Goal: Find specific page/section: Find specific page/section

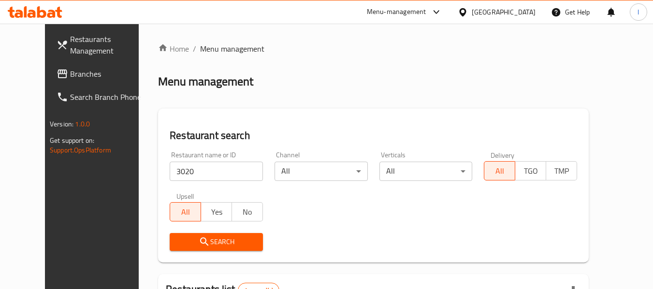
scroll to position [133, 0]
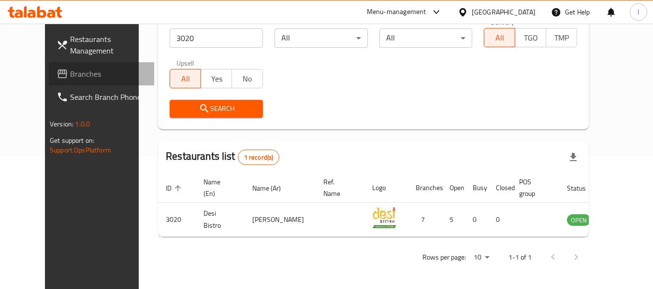
click at [70, 75] on span "Branches" at bounding box center [108, 74] width 76 height 12
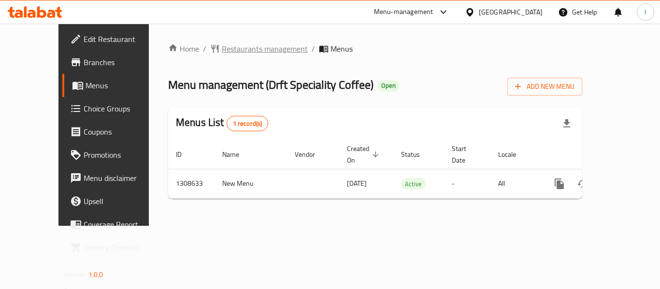
click at [227, 47] on span "Restaurants management" at bounding box center [265, 49] width 86 height 12
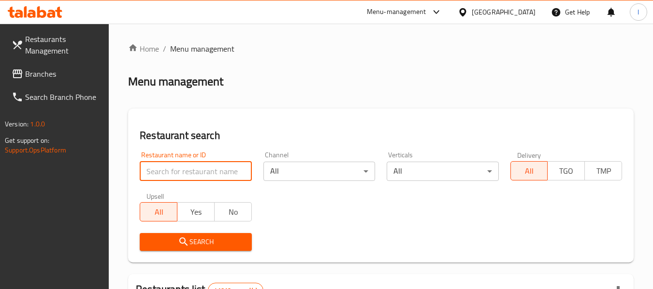
click at [204, 168] on input "search" at bounding box center [196, 171] width 112 height 19
paste input "704870"
type input "704870"
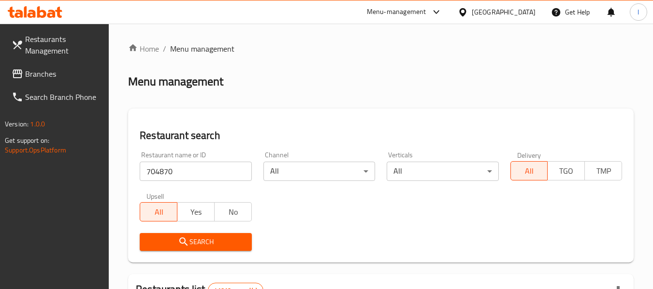
click at [185, 239] on icon "submit" at bounding box center [184, 242] width 12 height 12
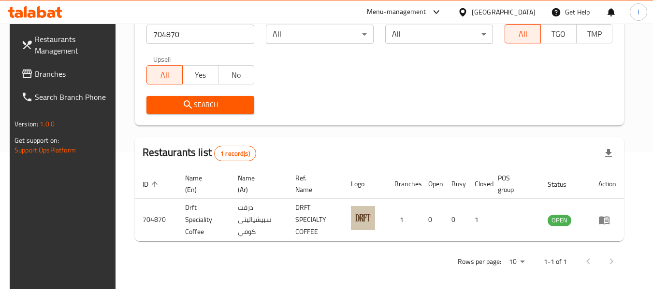
scroll to position [142, 0]
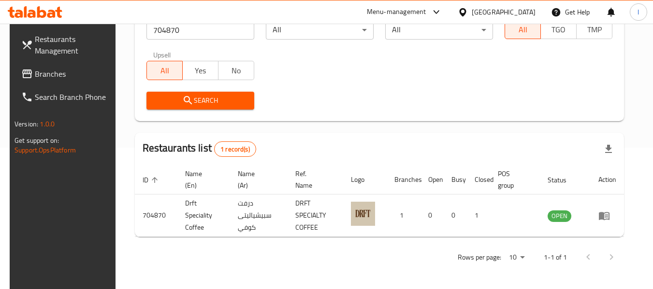
click at [510, 9] on div "[GEOGRAPHIC_DATA]" at bounding box center [503, 12] width 64 height 11
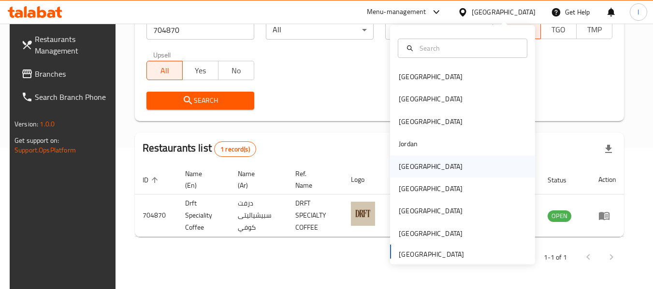
click at [430, 170] on div "Kuwait" at bounding box center [462, 167] width 145 height 22
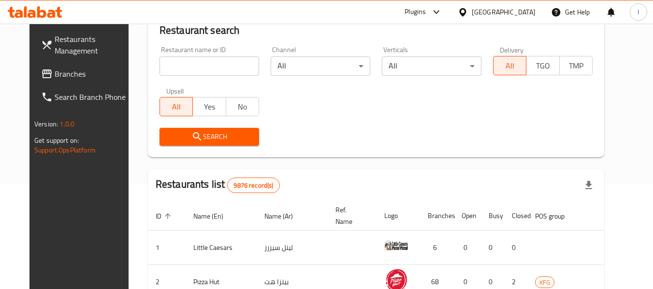
scroll to position [142, 0]
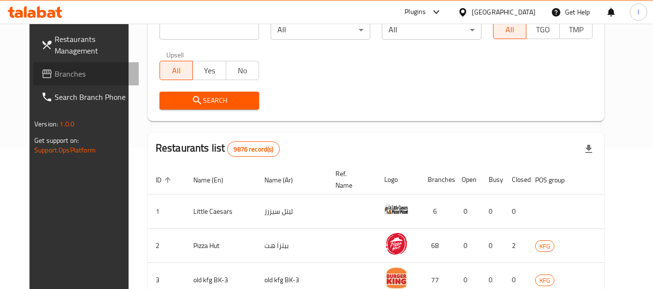
click at [75, 76] on span "Branches" at bounding box center [93, 74] width 76 height 12
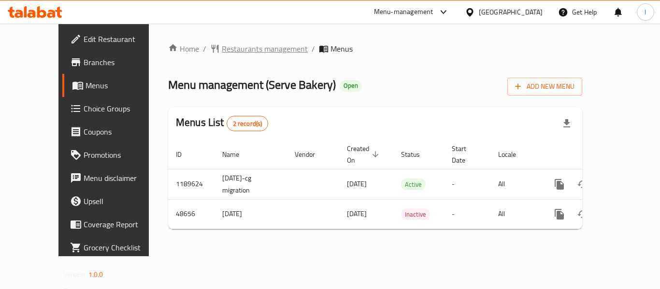
click at [240, 49] on span "Restaurants management" at bounding box center [265, 49] width 86 height 12
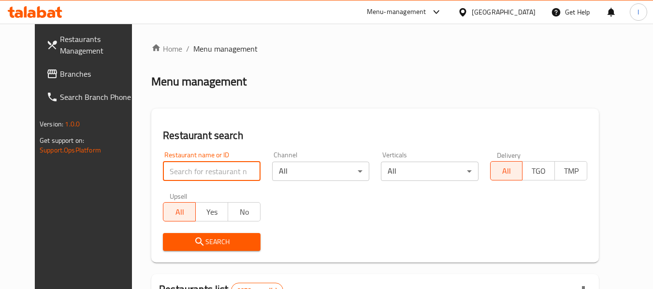
click at [200, 169] on input "search" at bounding box center [211, 171] width 97 height 19
paste input "24539"
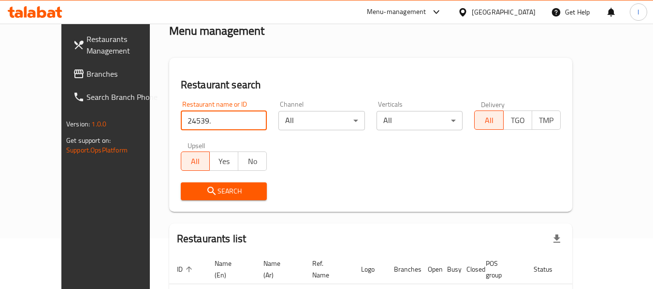
scroll to position [105, 0]
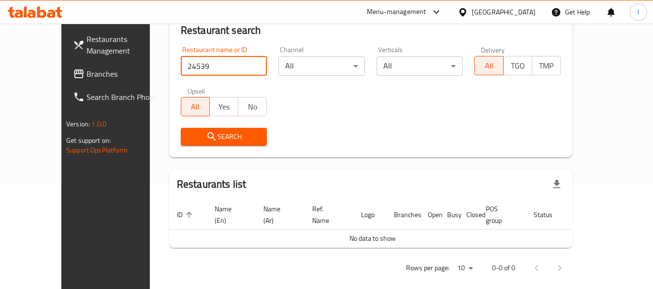
type input "24539"
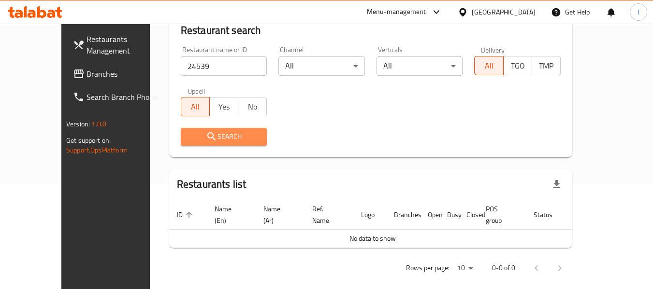
click at [205, 132] on span "Search" at bounding box center [223, 137] width 71 height 12
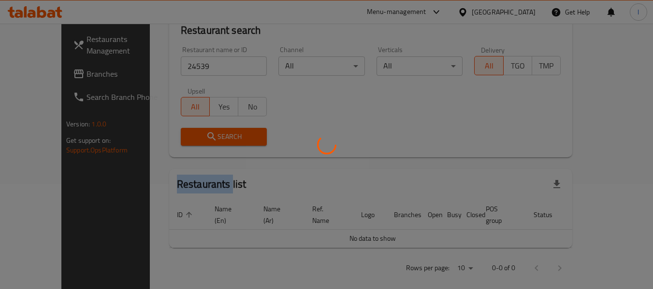
click at [205, 132] on div at bounding box center [326, 144] width 653 height 289
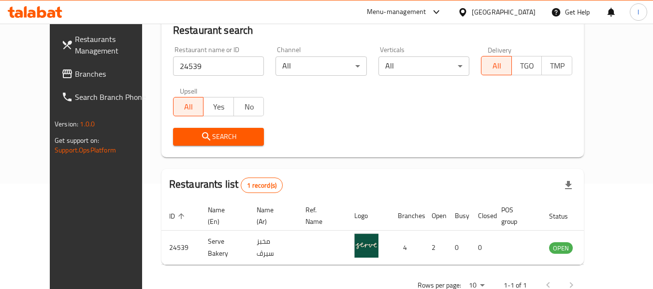
click at [283, 129] on div "Search" at bounding box center [372, 136] width 411 height 29
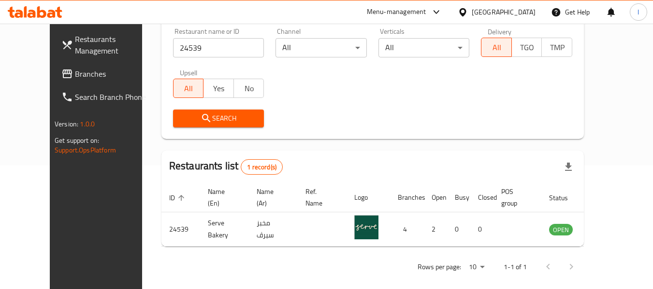
scroll to position [133, 0]
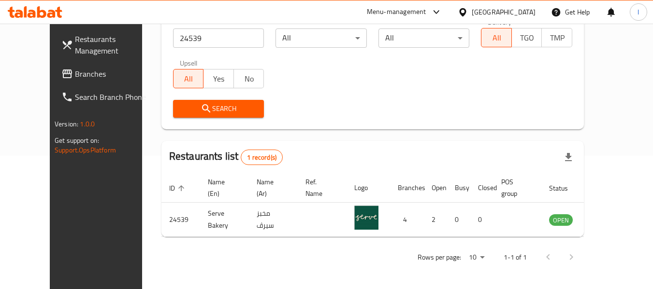
click at [517, 8] on div "Kuwait" at bounding box center [503, 12] width 64 height 11
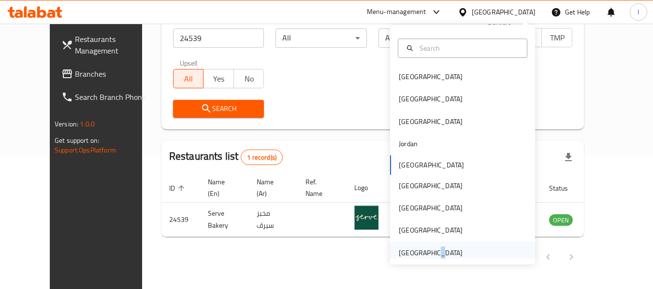
click at [427, 249] on div "[GEOGRAPHIC_DATA]" at bounding box center [431, 253] width 64 height 11
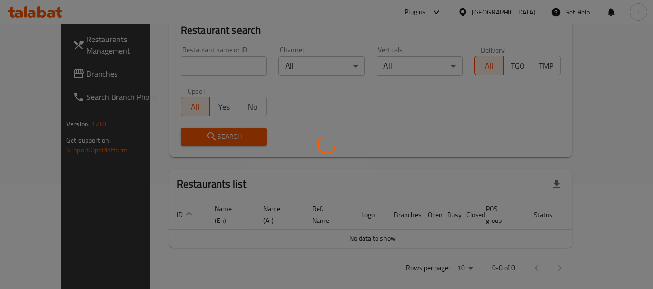
scroll to position [133, 0]
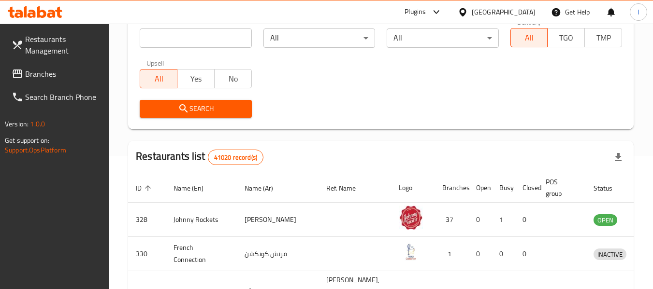
click at [69, 79] on span "Branches" at bounding box center [63, 74] width 76 height 12
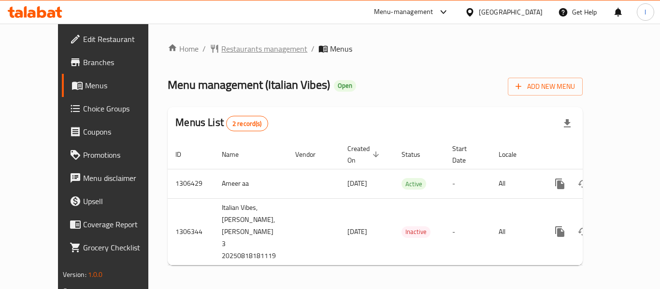
click at [233, 53] on span "Restaurants management" at bounding box center [264, 49] width 86 height 12
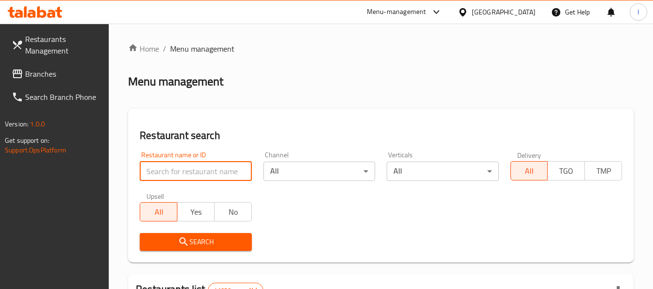
click at [210, 175] on input "search" at bounding box center [196, 171] width 112 height 19
paste input "704089"
type input "704089"
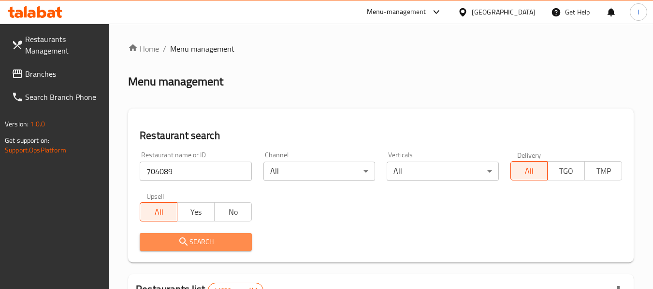
click at [228, 237] on span "Search" at bounding box center [195, 242] width 96 height 12
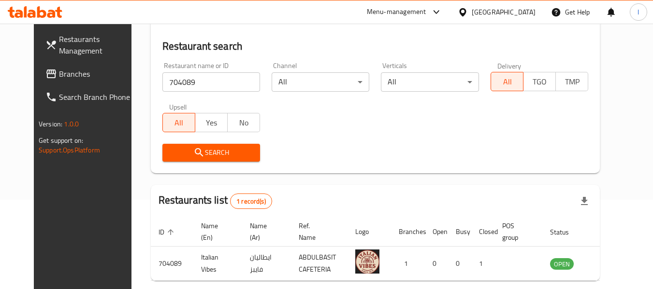
scroll to position [133, 0]
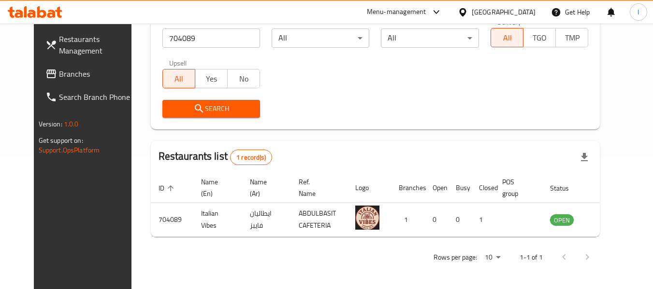
click at [59, 73] on span "Branches" at bounding box center [97, 74] width 76 height 12
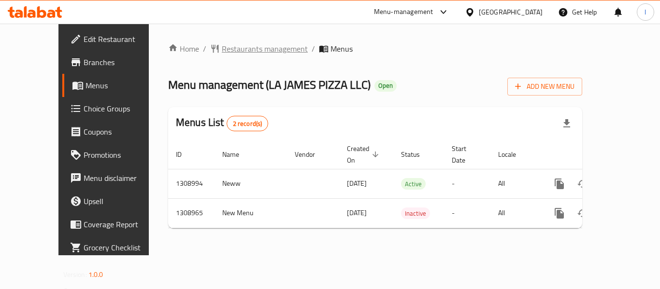
click at [241, 52] on span "Restaurants management" at bounding box center [265, 49] width 86 height 12
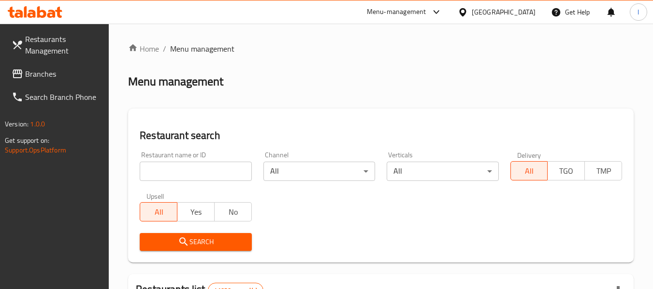
click at [189, 169] on input "search" at bounding box center [196, 171] width 112 height 19
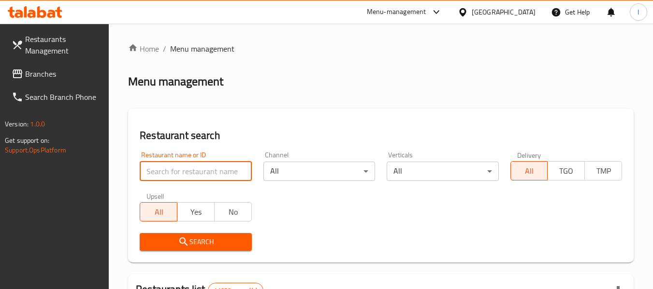
paste input "705108"
type input "705108"
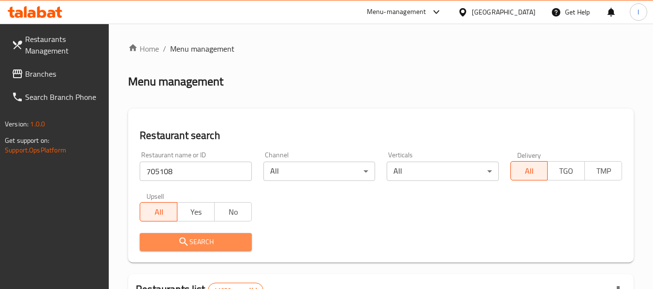
click at [209, 239] on span "Search" at bounding box center [195, 242] width 96 height 12
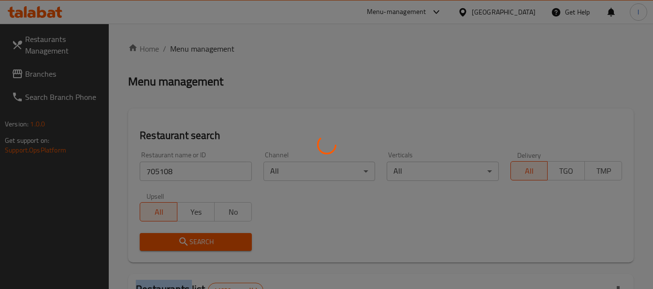
click at [209, 239] on div at bounding box center [326, 144] width 653 height 289
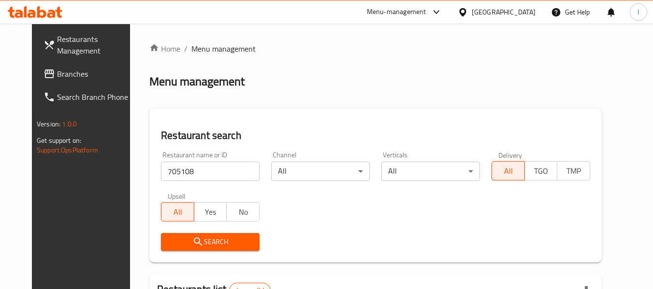
drag, startPoint x: 295, startPoint y: 241, endPoint x: 296, endPoint y: 228, distance: 12.6
click at [296, 239] on div at bounding box center [326, 144] width 653 height 289
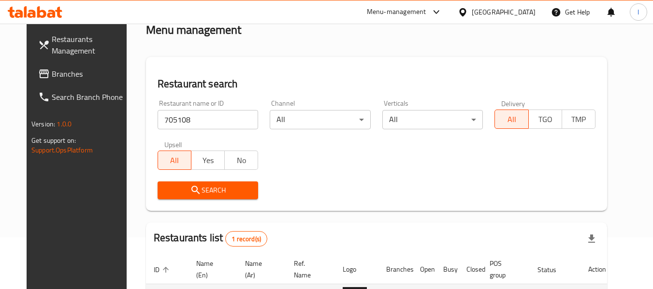
scroll to position [129, 0]
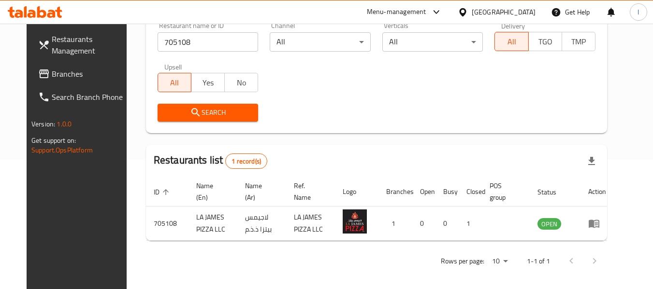
click at [74, 77] on span "Branches" at bounding box center [90, 74] width 76 height 12
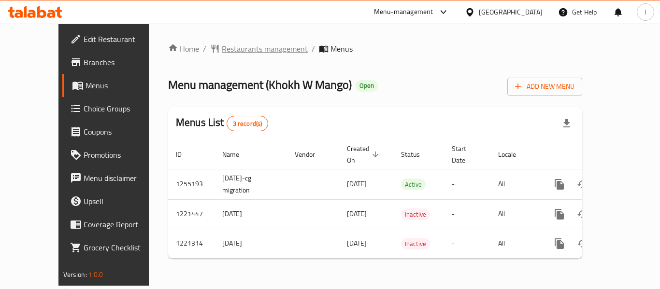
click at [222, 46] on span "Restaurants management" at bounding box center [265, 49] width 86 height 12
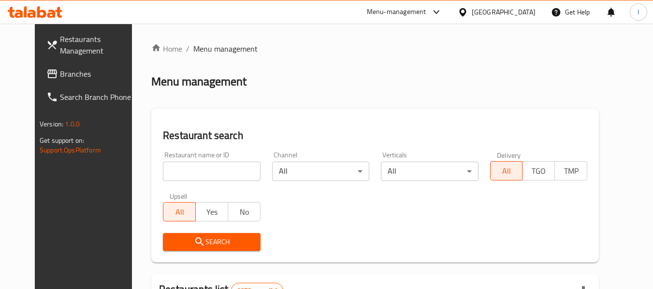
click at [204, 174] on input "search" at bounding box center [211, 171] width 97 height 19
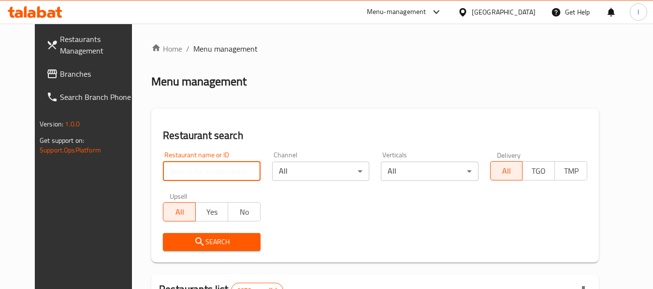
paste input "23507"
type input "23507"
click button "Search" at bounding box center [211, 242] width 97 height 18
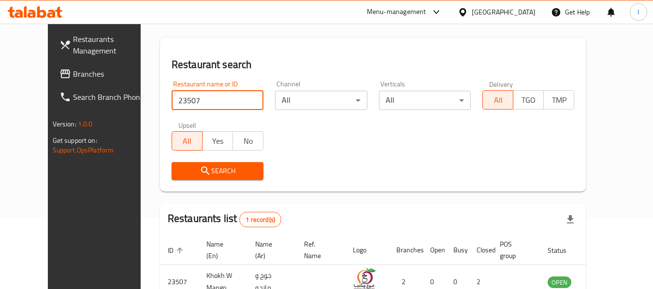
scroll to position [129, 0]
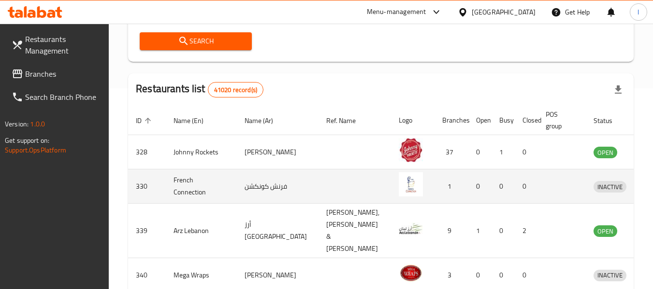
scroll to position [202, 0]
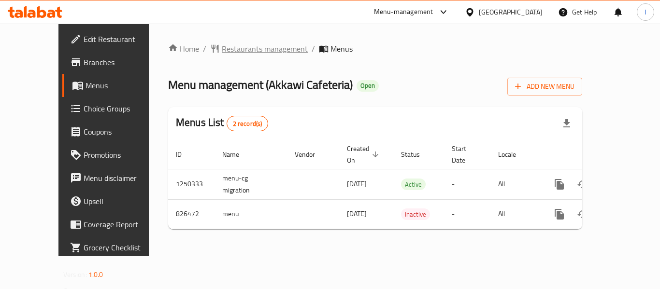
click at [222, 48] on span "Restaurants management" at bounding box center [265, 49] width 86 height 12
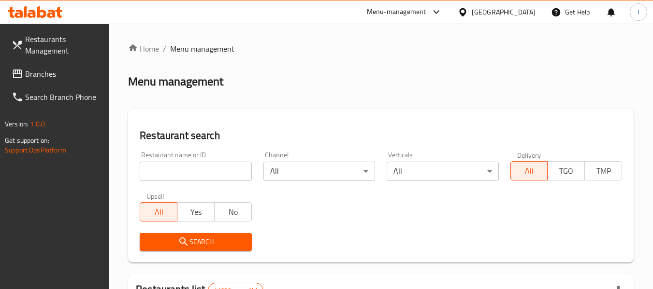
click at [202, 169] on input "search" at bounding box center [196, 171] width 112 height 19
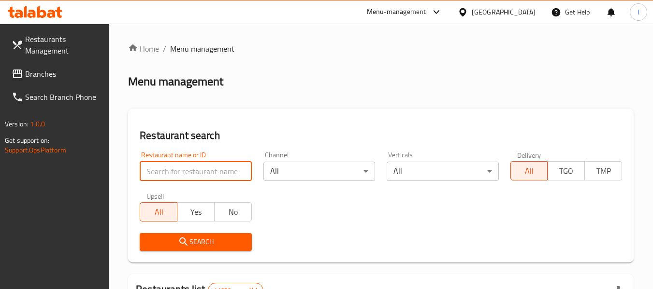
paste input "655432"
type input "655432"
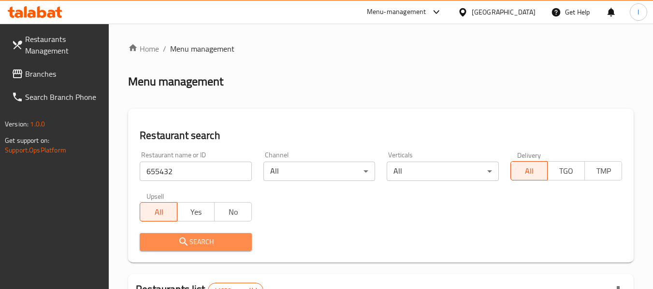
click at [166, 238] on span "Search" at bounding box center [195, 242] width 96 height 12
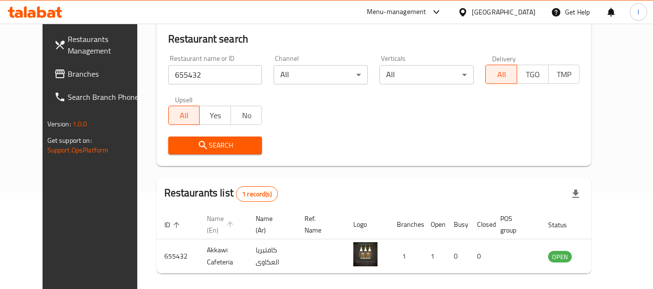
scroll to position [133, 0]
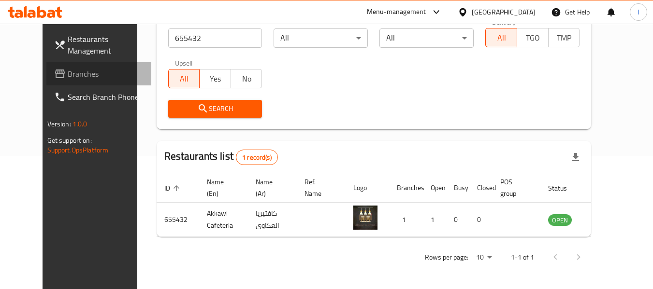
drag, startPoint x: 52, startPoint y: 71, endPoint x: 75, endPoint y: 10, distance: 65.1
click at [68, 71] on span "Branches" at bounding box center [106, 74] width 76 height 12
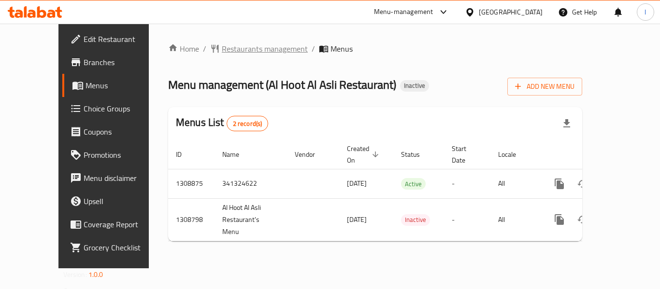
click at [243, 46] on span "Restaurants management" at bounding box center [265, 49] width 86 height 12
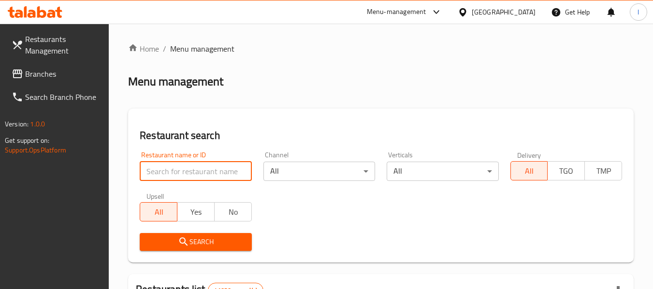
click at [191, 166] on input "search" at bounding box center [196, 171] width 112 height 19
paste input "705041"
type input "705041"
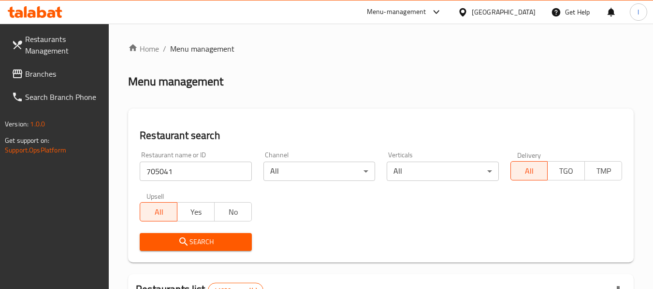
click at [232, 242] on span "Search" at bounding box center [195, 242] width 96 height 12
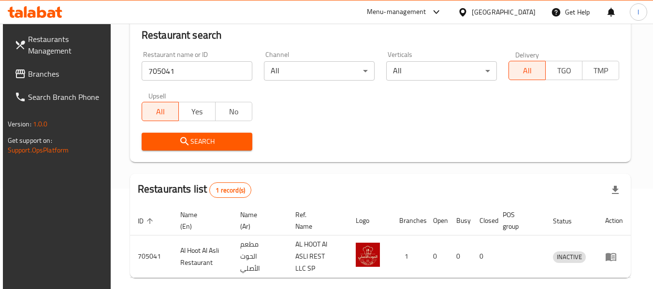
scroll to position [142, 0]
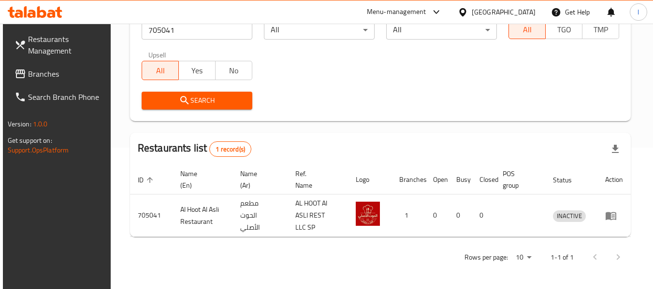
click at [84, 69] on span "Branches" at bounding box center [66, 74] width 76 height 12
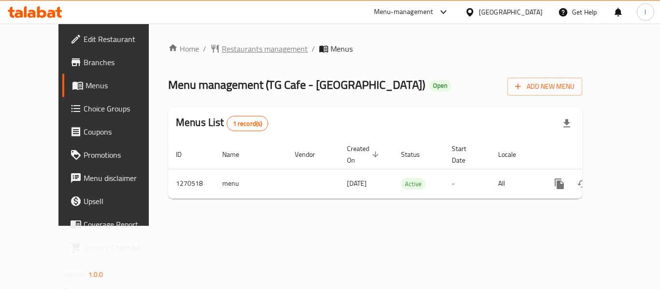
click at [240, 46] on span "Restaurants management" at bounding box center [265, 49] width 86 height 12
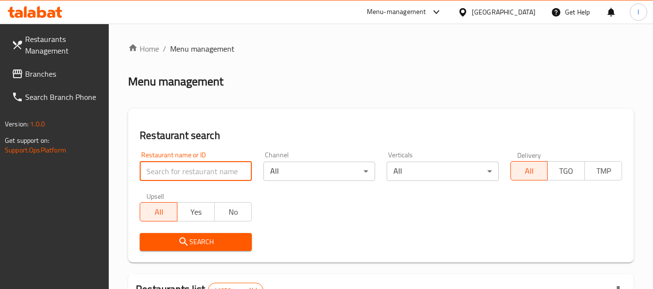
click at [200, 167] on input "search" at bounding box center [196, 171] width 112 height 19
paste input "689229"
type input "689229"
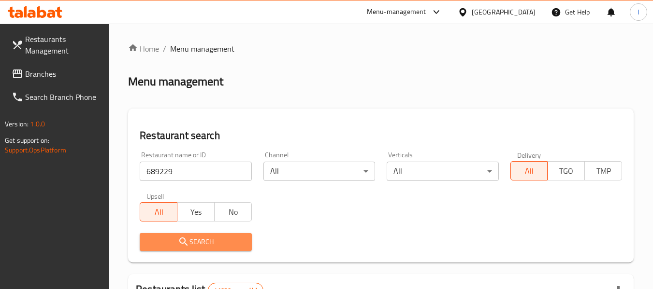
click at [216, 244] on span "Search" at bounding box center [195, 242] width 96 height 12
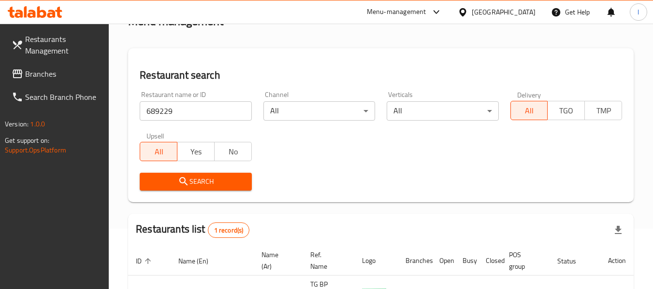
scroll to position [129, 0]
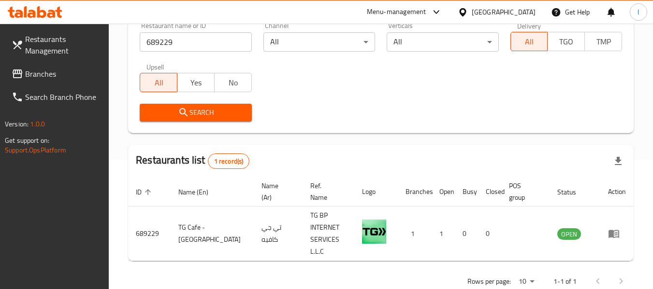
click at [482, 6] on div "[GEOGRAPHIC_DATA]" at bounding box center [496, 11] width 93 height 23
click at [526, 7] on div "[GEOGRAPHIC_DATA]" at bounding box center [503, 12] width 64 height 11
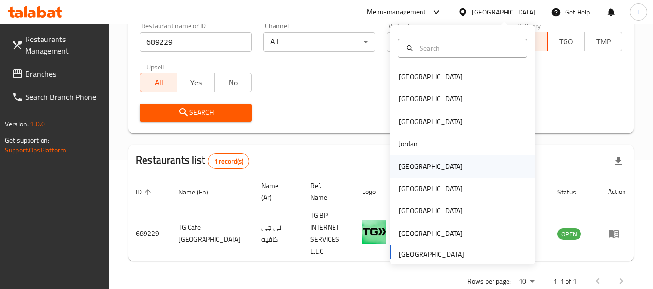
click at [411, 168] on div "[GEOGRAPHIC_DATA]" at bounding box center [431, 166] width 64 height 11
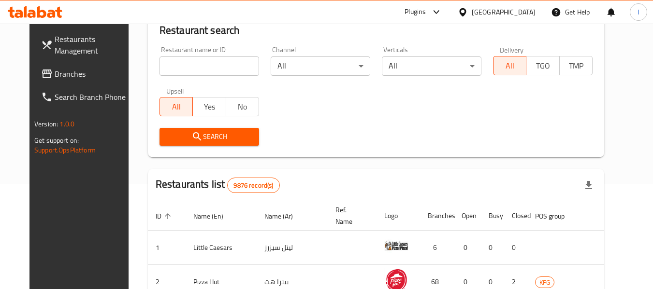
scroll to position [129, 0]
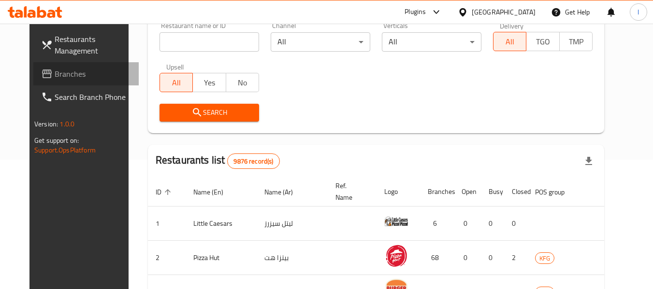
click at [62, 69] on span "Branches" at bounding box center [93, 74] width 76 height 12
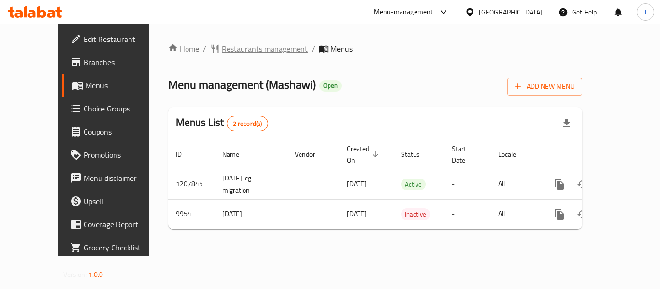
click at [222, 48] on span "Restaurants management" at bounding box center [265, 49] width 86 height 12
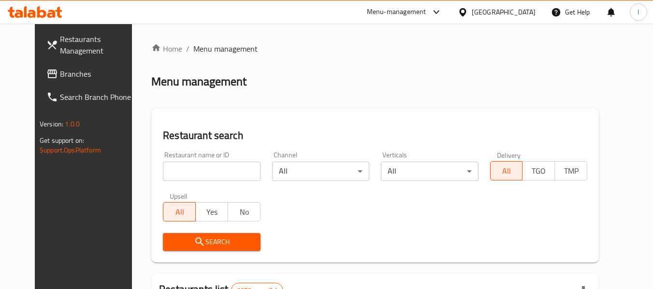
click at [206, 174] on input "search" at bounding box center [211, 171] width 97 height 19
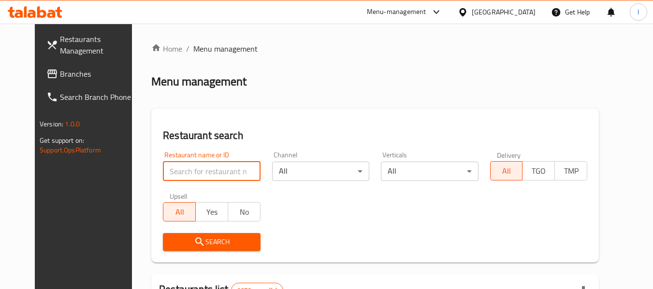
paste input "6038"
type input "6038"
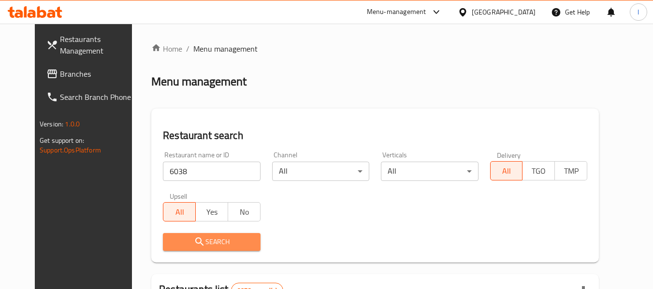
click at [208, 238] on span "Search" at bounding box center [212, 242] width 82 height 12
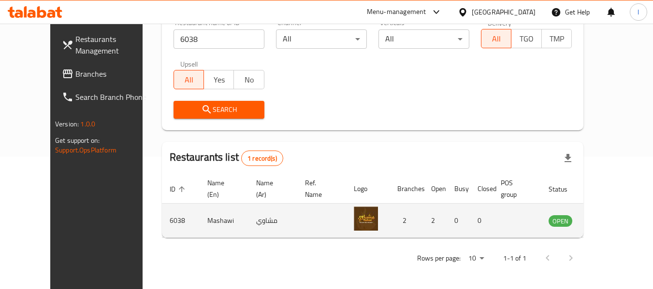
scroll to position [133, 0]
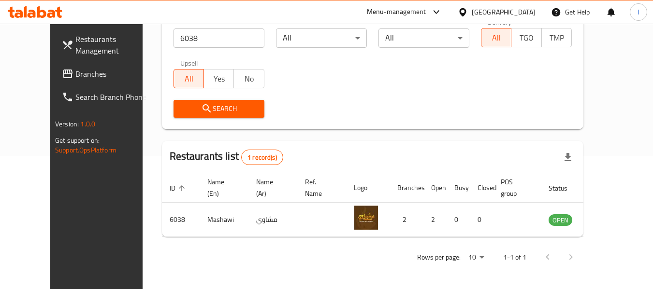
click at [516, 18] on div "Kuwait" at bounding box center [496, 11] width 93 height 23
click at [519, 12] on div "Kuwait" at bounding box center [503, 12] width 64 height 11
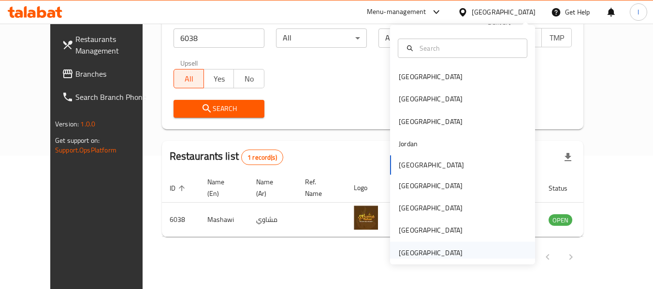
click at [427, 251] on div "United Arab Emirates" at bounding box center [431, 253] width 64 height 11
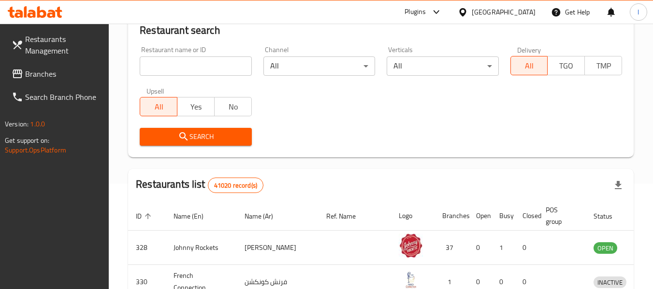
scroll to position [133, 0]
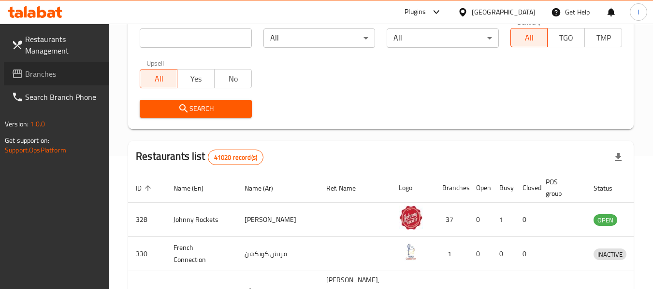
click at [61, 71] on span "Branches" at bounding box center [63, 74] width 76 height 12
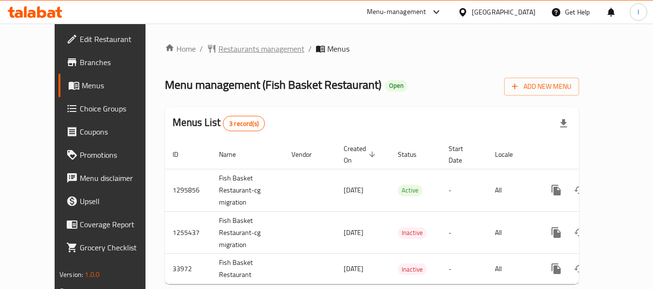
click at [220, 48] on span "Restaurants management" at bounding box center [261, 49] width 86 height 12
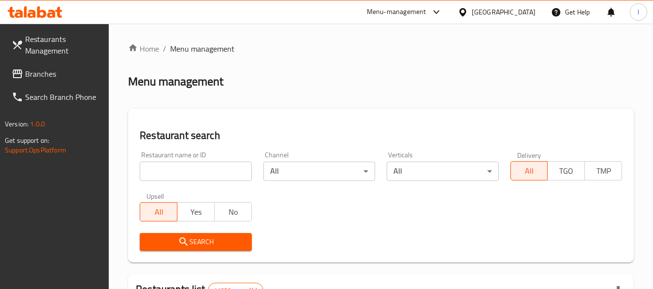
click at [180, 171] on input "search" at bounding box center [196, 171] width 112 height 19
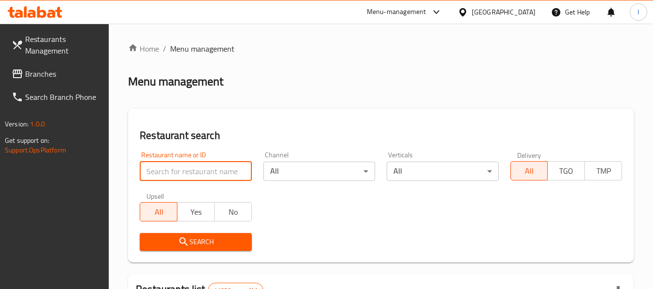
click at [180, 171] on input "search" at bounding box center [196, 171] width 112 height 19
paste input "17507"
type input "17507"
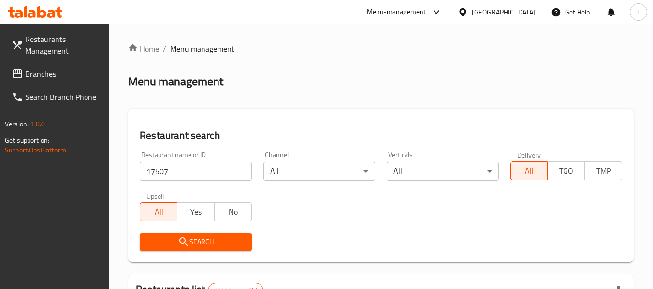
click at [217, 235] on button "Search" at bounding box center [196, 242] width 112 height 18
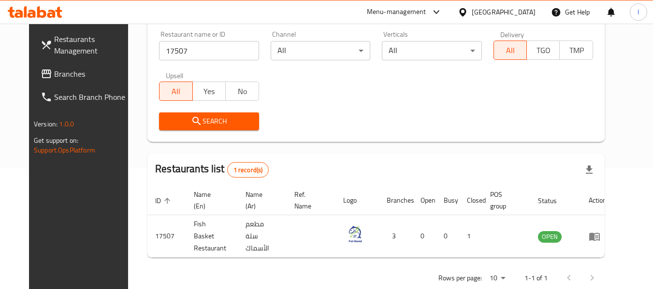
scroll to position [133, 0]
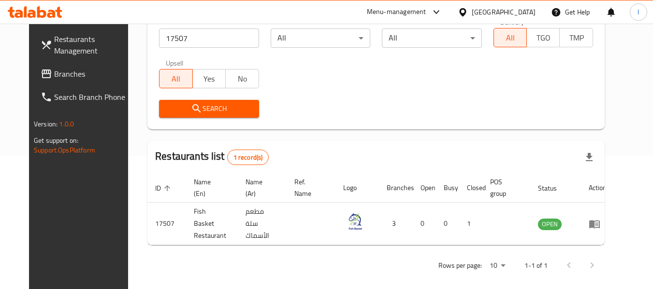
click at [483, 13] on div "[GEOGRAPHIC_DATA]" at bounding box center [503, 12] width 64 height 11
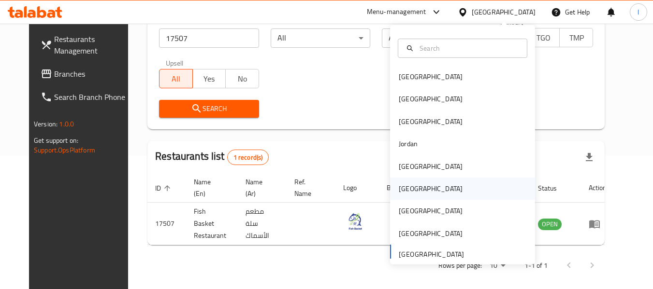
click at [430, 190] on div "[GEOGRAPHIC_DATA]" at bounding box center [462, 189] width 145 height 22
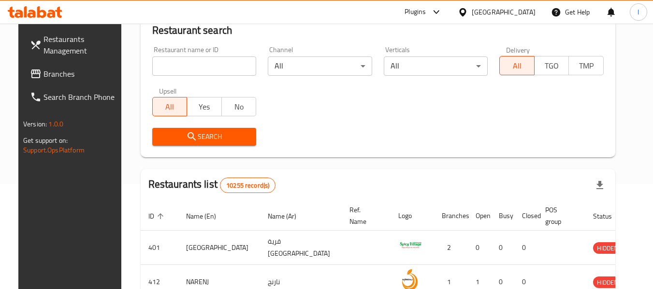
scroll to position [133, 0]
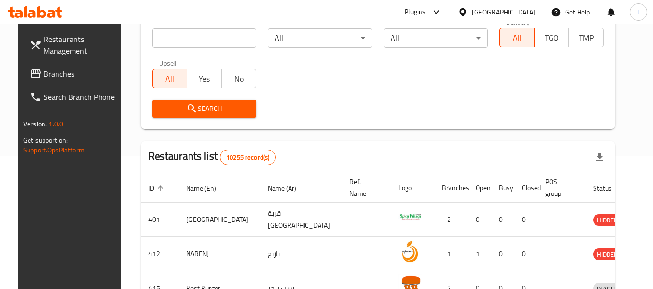
click at [53, 75] on span "Branches" at bounding box center [81, 74] width 76 height 12
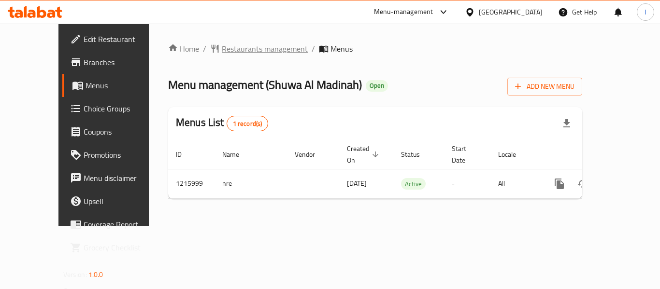
click at [236, 49] on span "Restaurants management" at bounding box center [265, 49] width 86 height 12
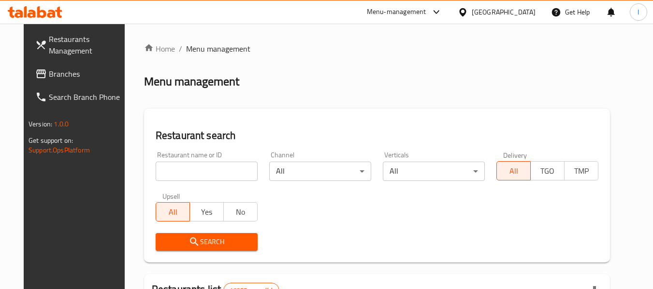
click at [183, 171] on input "search" at bounding box center [207, 171] width 102 height 19
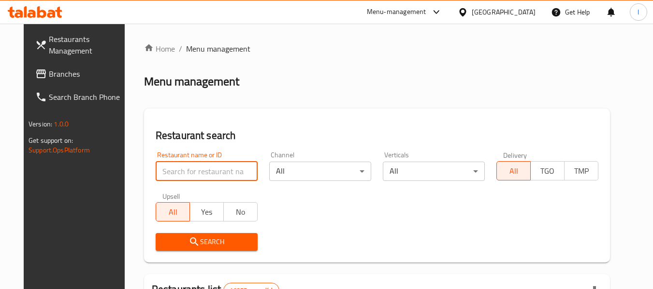
paste input "672463"
type input "672463"
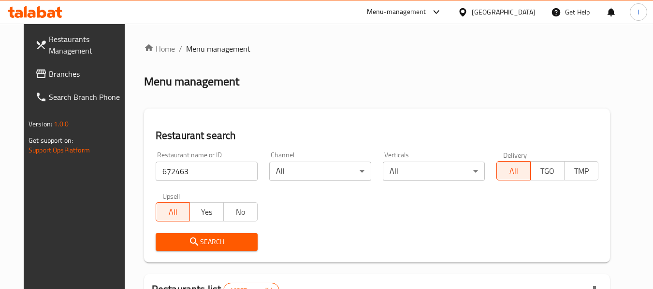
click at [175, 238] on span "Search" at bounding box center [206, 242] width 86 height 12
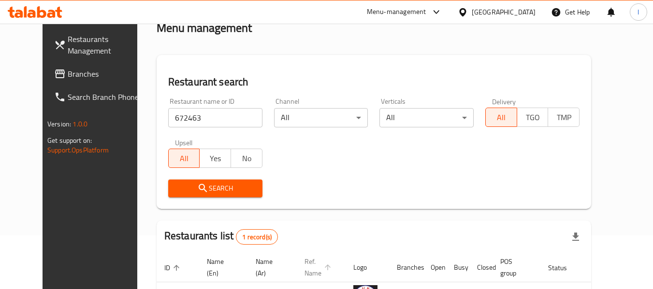
scroll to position [133, 0]
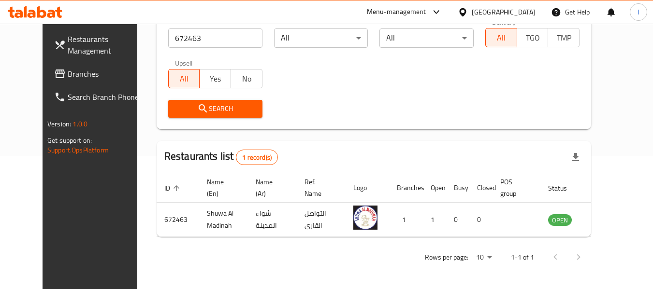
click at [68, 77] on span "Branches" at bounding box center [106, 74] width 76 height 12
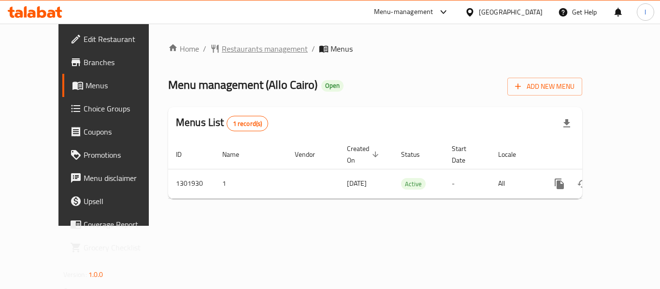
click at [241, 49] on span "Restaurants management" at bounding box center [265, 49] width 86 height 12
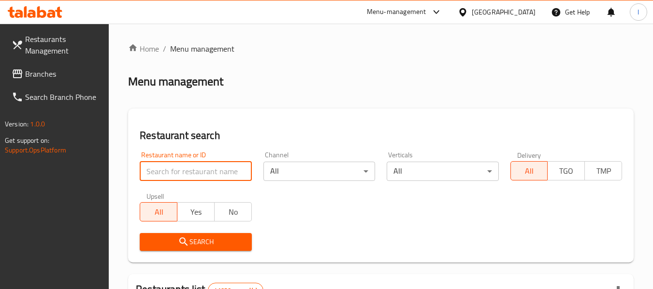
click at [191, 166] on input "search" at bounding box center [196, 171] width 112 height 19
paste input "702221"
type input "702221"
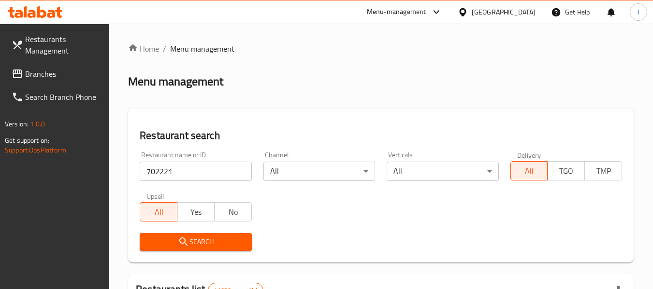
click at [188, 242] on icon "submit" at bounding box center [184, 242] width 12 height 12
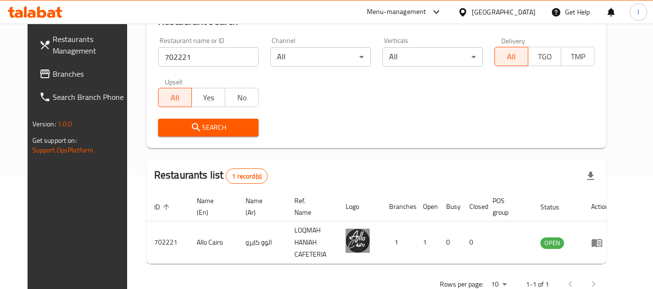
scroll to position [129, 0]
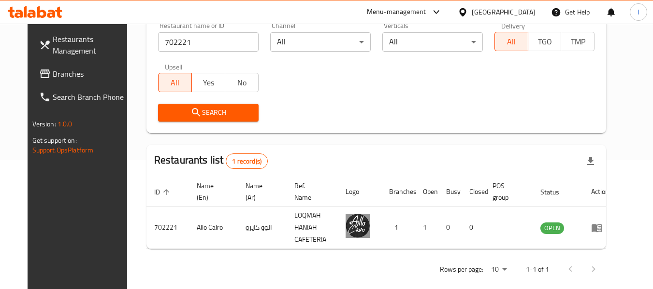
click at [68, 71] on span "Branches" at bounding box center [91, 74] width 76 height 12
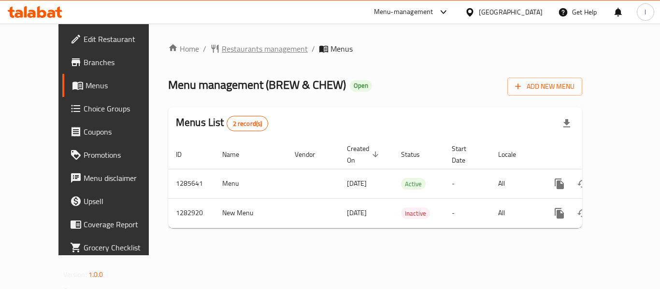
click at [222, 50] on span "Restaurants management" at bounding box center [265, 49] width 86 height 12
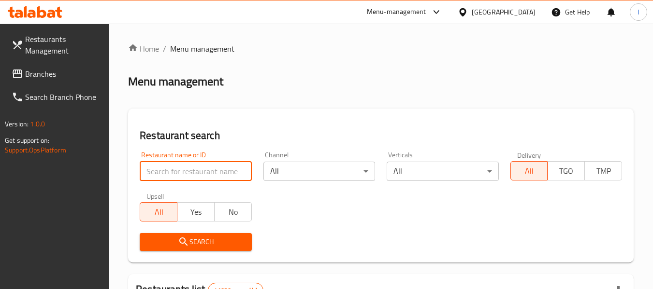
paste input "695049"
type input "695049"
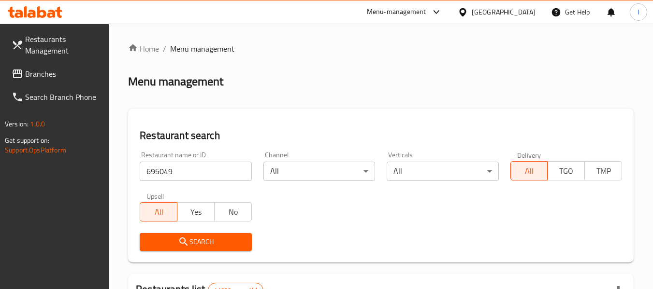
click at [175, 243] on span "Search" at bounding box center [195, 242] width 96 height 12
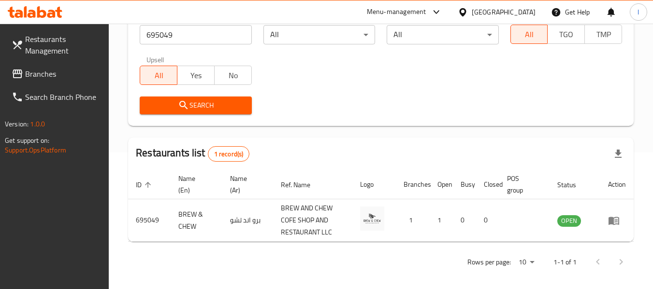
scroll to position [142, 0]
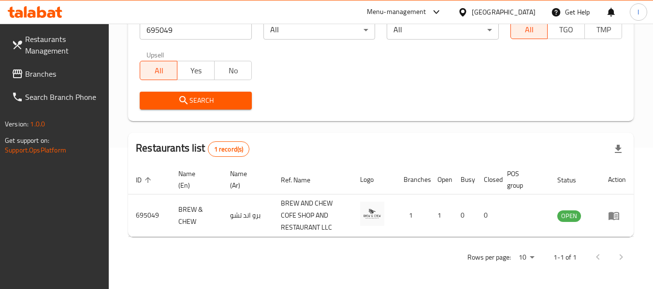
click at [506, 11] on div "United Arab Emirates" at bounding box center [503, 12] width 64 height 11
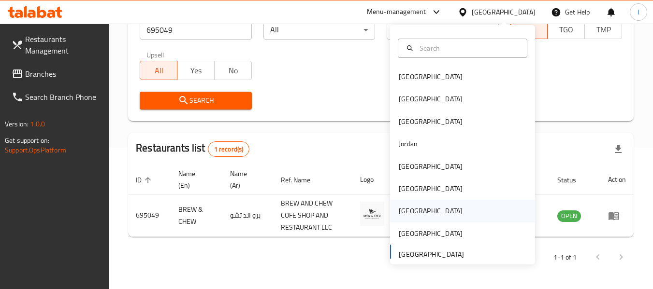
click at [402, 214] on div "[GEOGRAPHIC_DATA]" at bounding box center [431, 211] width 64 height 11
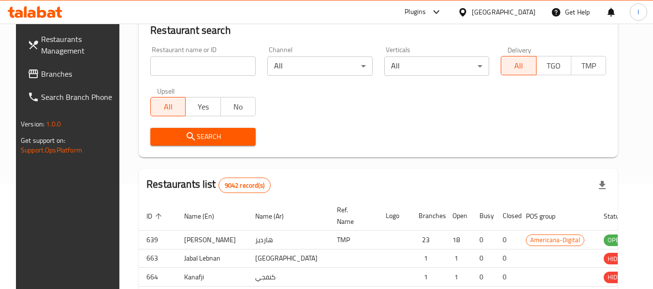
scroll to position [142, 0]
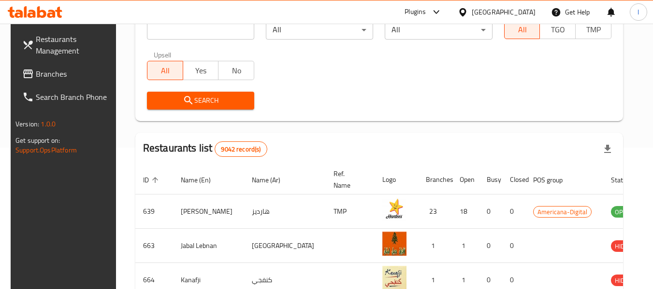
click at [71, 77] on span "Branches" at bounding box center [74, 74] width 76 height 12
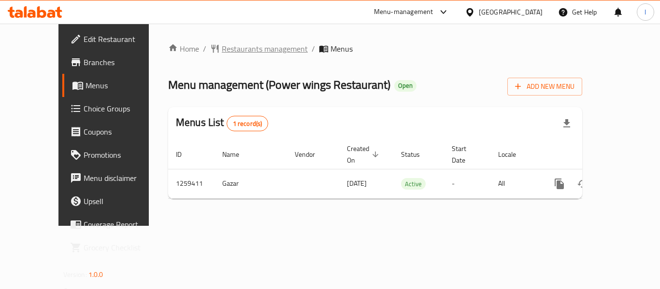
click at [222, 50] on span "Restaurants management" at bounding box center [265, 49] width 86 height 12
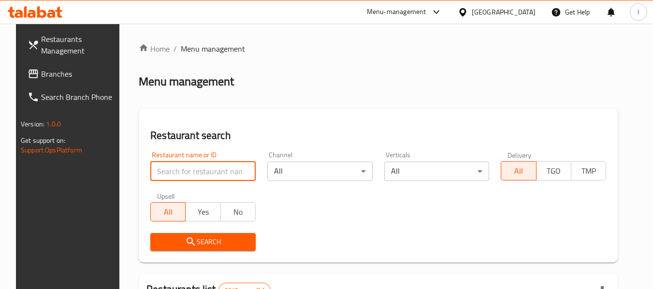
click at [206, 165] on input "search" at bounding box center [202, 171] width 105 height 19
paste input "684540"
type input "684540"
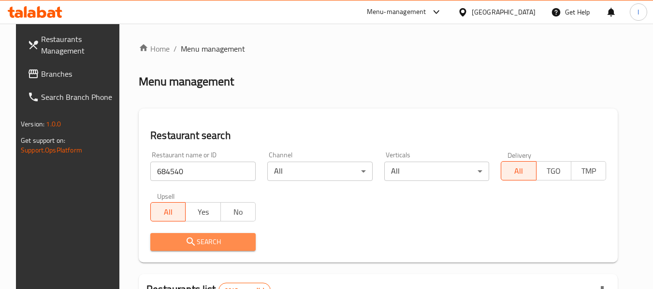
click at [175, 239] on span "Search" at bounding box center [203, 242] width 90 height 12
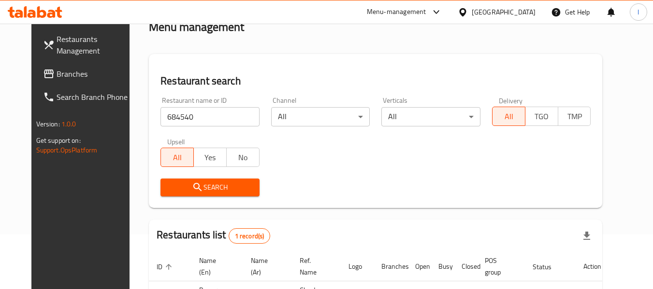
scroll to position [129, 0]
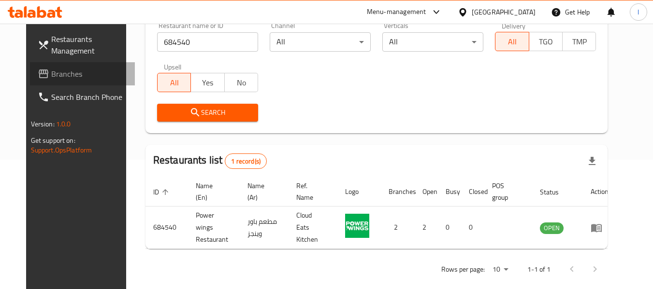
click at [65, 73] on span "Branches" at bounding box center [89, 74] width 76 height 12
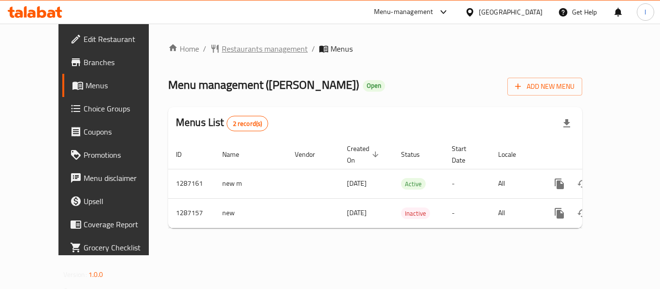
click at [233, 49] on span "Restaurants management" at bounding box center [265, 49] width 86 height 12
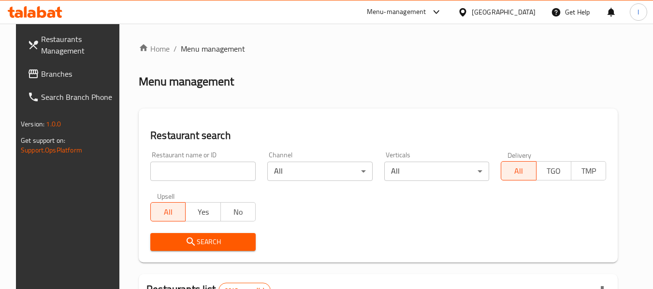
click at [204, 165] on input "search" at bounding box center [202, 171] width 105 height 19
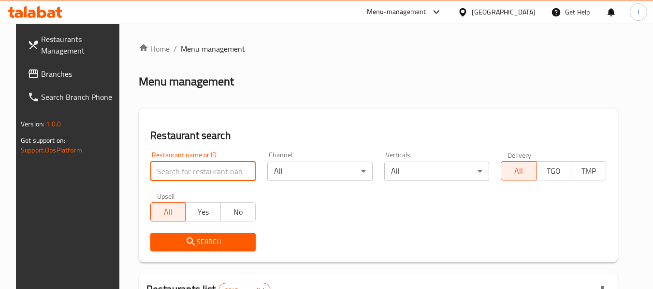
paste input "696575"
type input "696575"
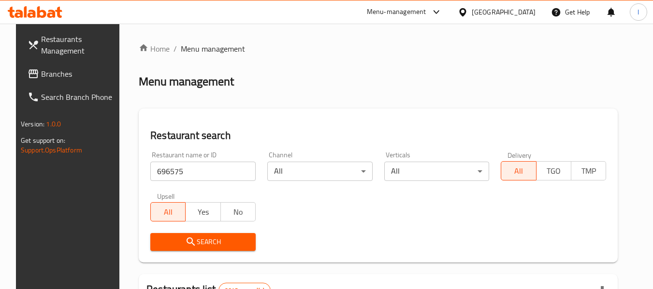
click at [185, 238] on icon "submit" at bounding box center [191, 242] width 12 height 12
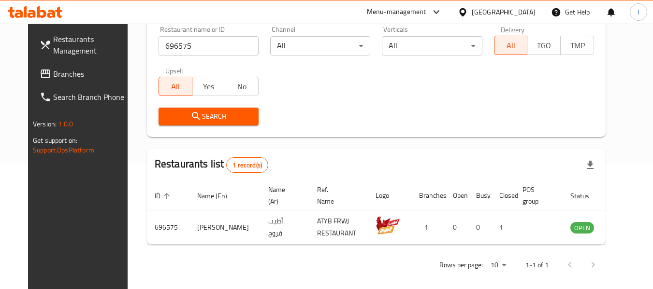
scroll to position [129, 0]
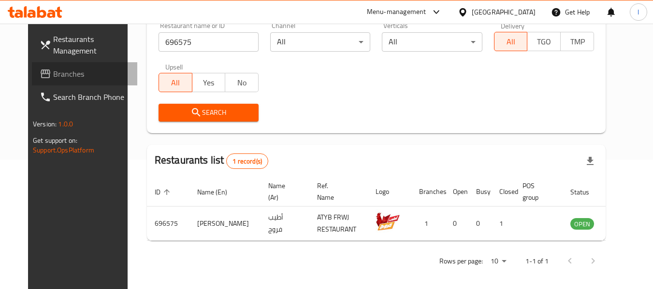
click at [62, 77] on span "Branches" at bounding box center [91, 74] width 76 height 12
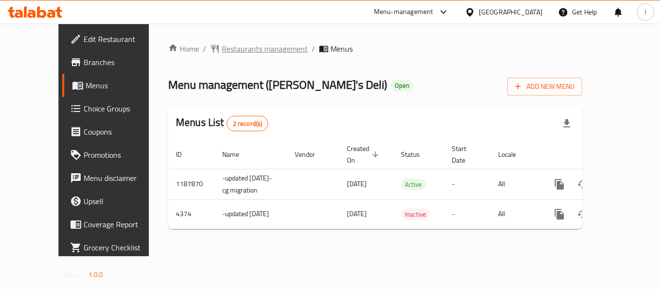
click at [222, 52] on span "Restaurants management" at bounding box center [265, 49] width 86 height 12
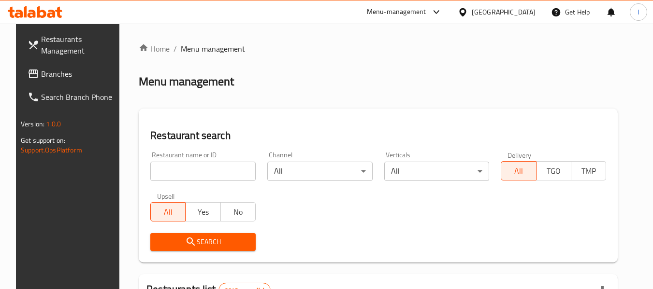
click at [205, 175] on input "search" at bounding box center [202, 171] width 105 height 19
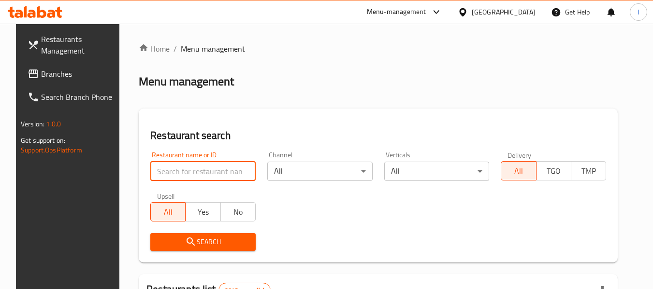
paste input "2780"
type input "2780"
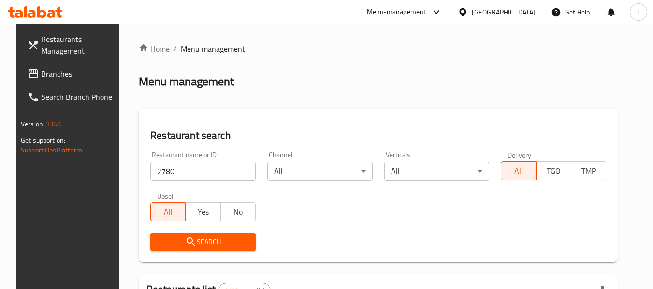
click at [200, 242] on span "Search" at bounding box center [203, 242] width 90 height 12
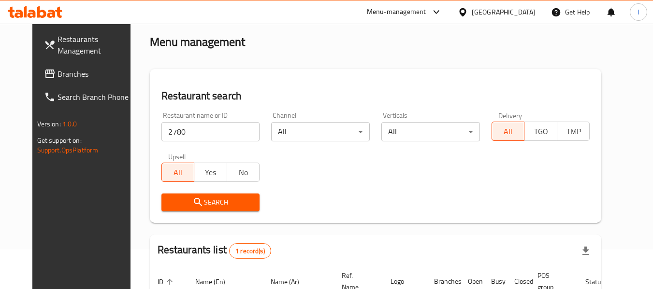
scroll to position [133, 0]
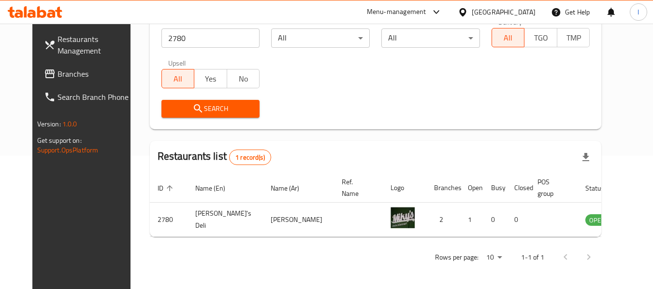
click at [72, 70] on span "Branches" at bounding box center [95, 74] width 76 height 12
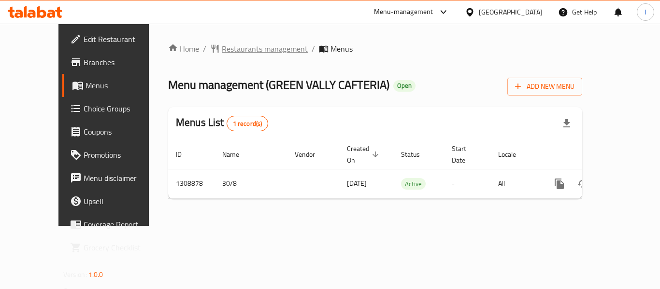
click at [222, 44] on span "Restaurants management" at bounding box center [265, 49] width 86 height 12
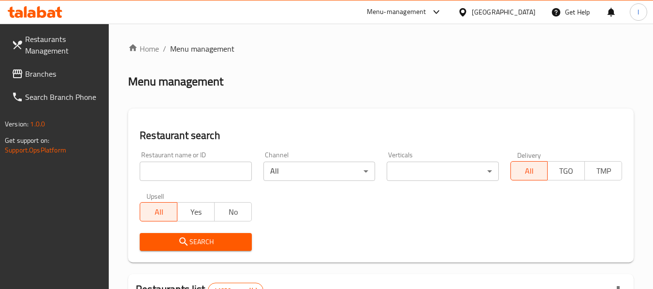
click at [193, 171] on input "search" at bounding box center [196, 171] width 112 height 19
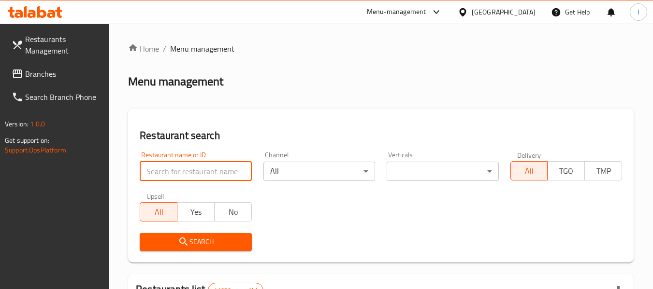
paste input "705061"
type input "705061"
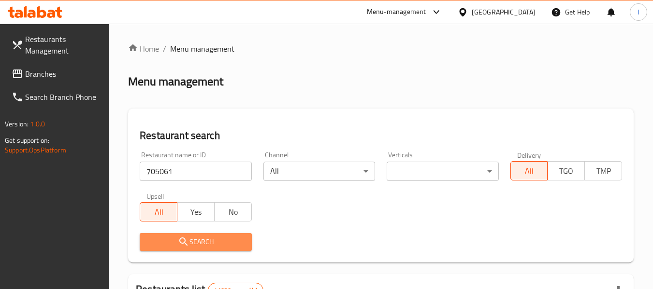
click at [197, 244] on span "Search" at bounding box center [195, 242] width 96 height 12
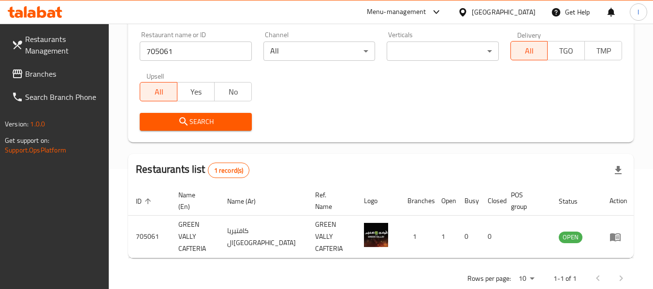
scroll to position [133, 0]
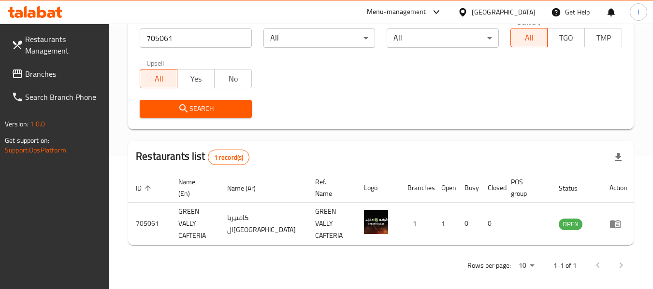
click at [509, 12] on div "[GEOGRAPHIC_DATA]" at bounding box center [503, 12] width 64 height 11
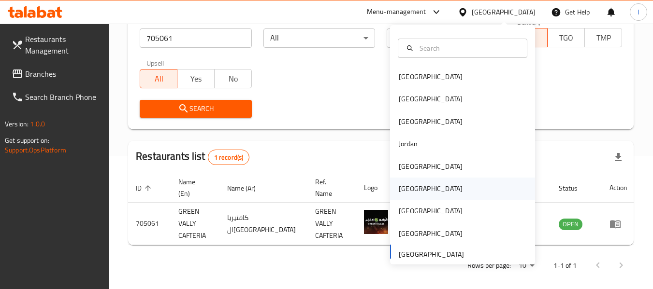
click at [417, 196] on div "[GEOGRAPHIC_DATA]" at bounding box center [462, 189] width 145 height 22
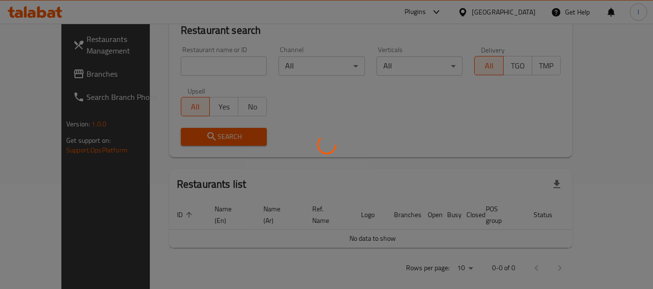
scroll to position [133, 0]
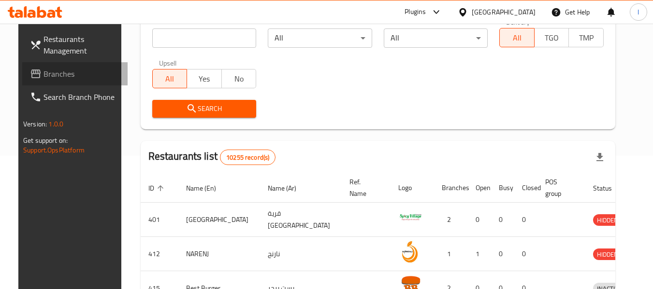
click at [58, 77] on span "Branches" at bounding box center [81, 74] width 76 height 12
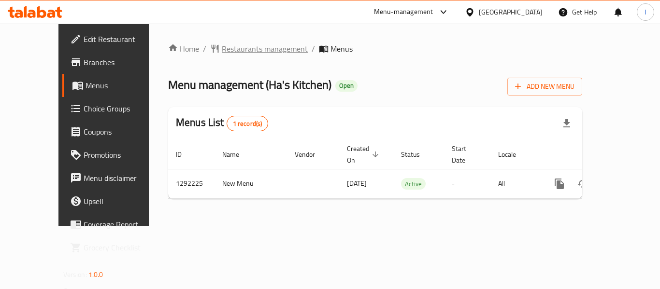
click at [245, 51] on span "Restaurants management" at bounding box center [265, 49] width 86 height 12
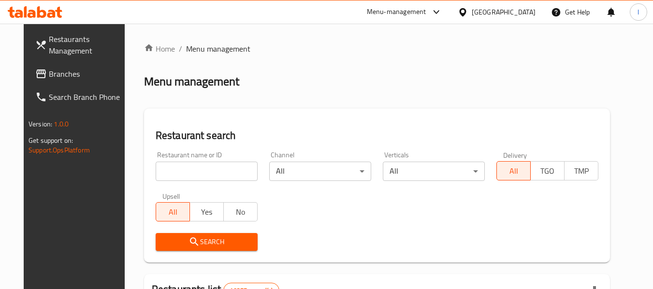
click at [185, 168] on input "search" at bounding box center [207, 171] width 102 height 19
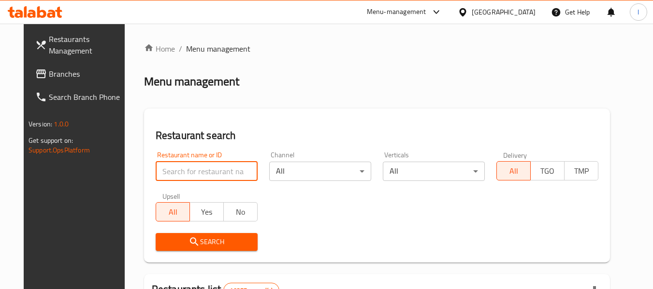
paste input "699038"
type input "699038"
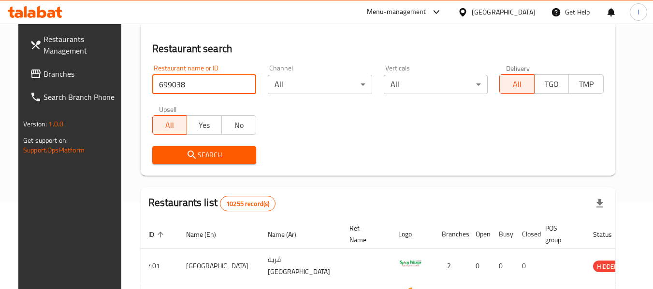
scroll to position [145, 0]
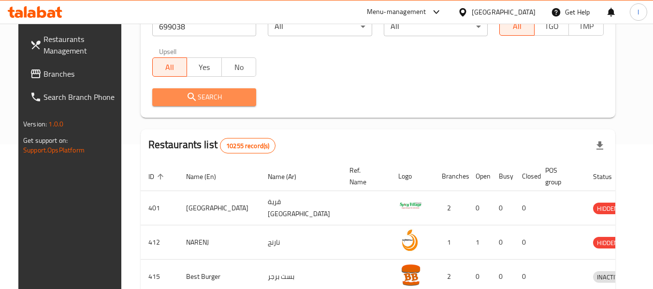
click at [220, 101] on span "Search" at bounding box center [204, 97] width 89 height 12
click at [220, 101] on div at bounding box center [326, 144] width 653 height 289
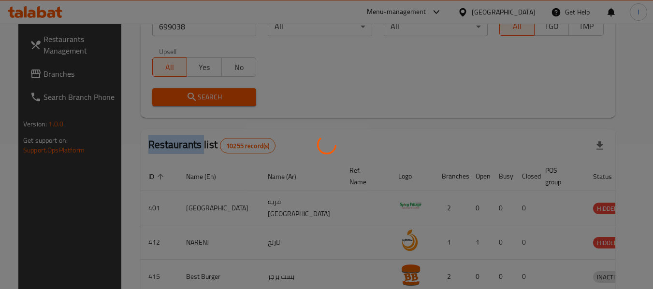
scroll to position [142, 0]
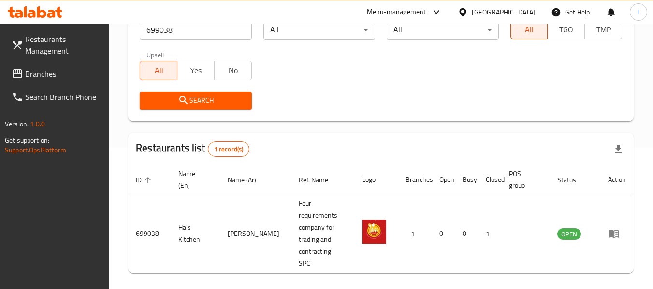
click at [522, 4] on div "[GEOGRAPHIC_DATA]" at bounding box center [496, 11] width 93 height 23
click at [471, 11] on div at bounding box center [464, 12] width 14 height 11
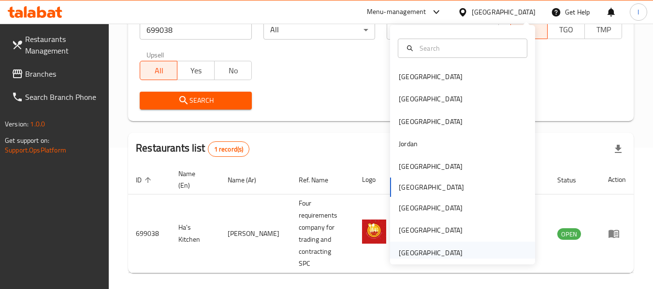
click at [449, 251] on div "United Arab Emirates" at bounding box center [431, 253] width 64 height 11
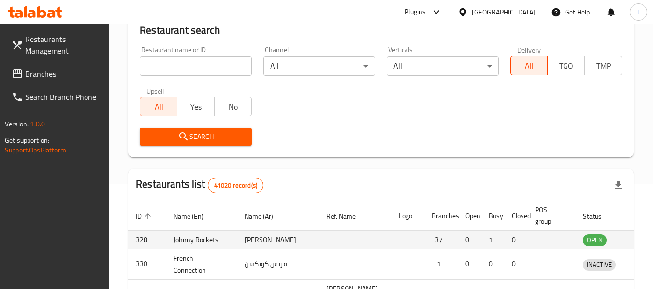
scroll to position [142, 0]
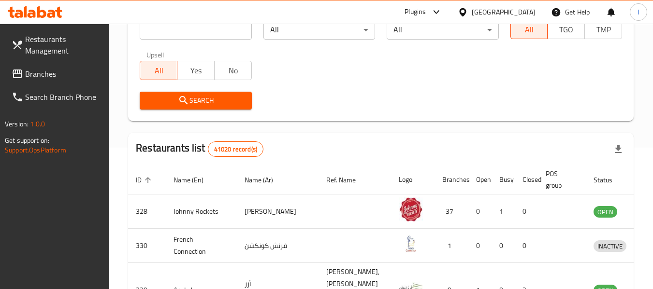
click at [59, 69] on span "Branches" at bounding box center [63, 74] width 76 height 12
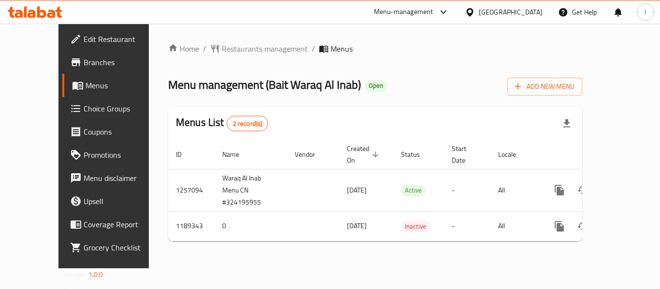
click at [224, 47] on span "Restaurants management" at bounding box center [265, 49] width 86 height 12
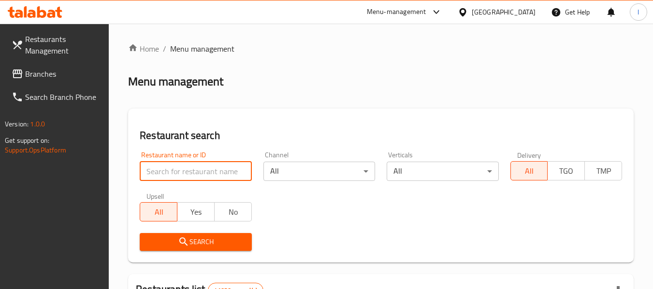
click at [208, 167] on input "search" at bounding box center [196, 171] width 112 height 19
paste input "667258"
type input "667258"
click button "Search" at bounding box center [196, 242] width 112 height 18
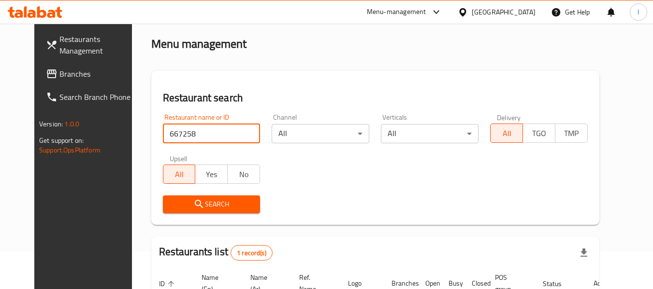
scroll to position [97, 0]
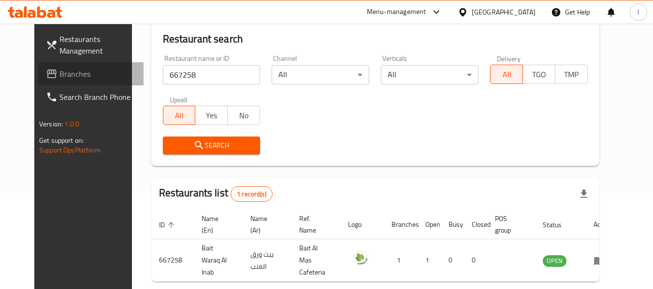
click at [63, 74] on span "Branches" at bounding box center [97, 74] width 76 height 12
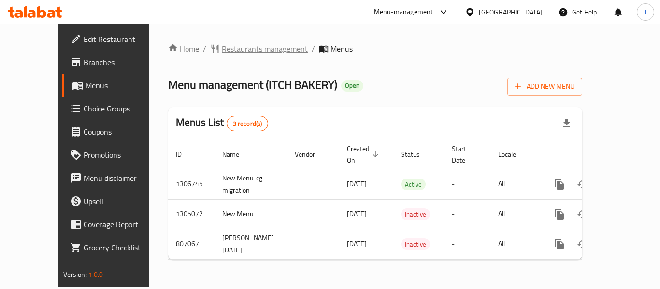
click at [222, 49] on span "Restaurants management" at bounding box center [265, 49] width 86 height 12
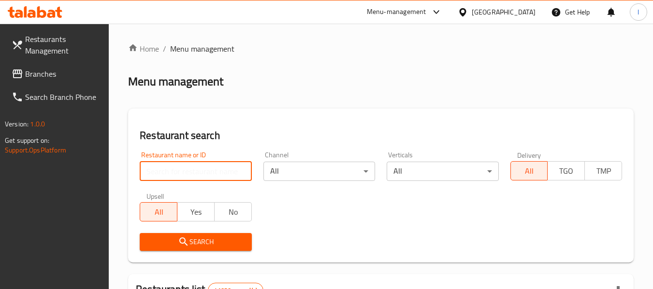
paste input "654220"
type input "654220"
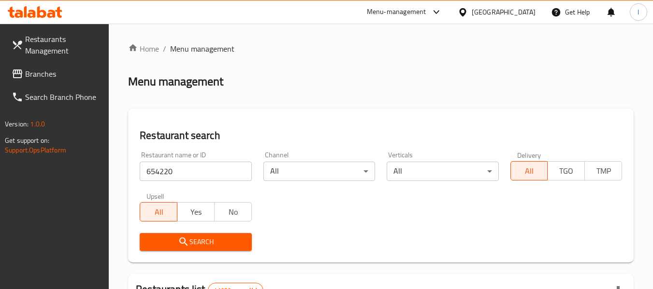
click at [215, 240] on span "Search" at bounding box center [195, 242] width 96 height 12
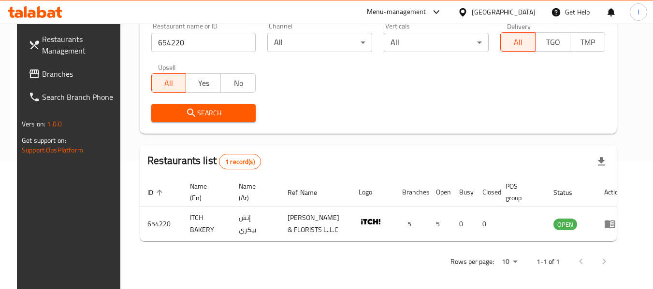
scroll to position [129, 0]
click at [504, 5] on div "United Arab Emirates" at bounding box center [496, 11] width 93 height 23
click at [498, 14] on div "[GEOGRAPHIC_DATA]" at bounding box center [503, 12] width 64 height 11
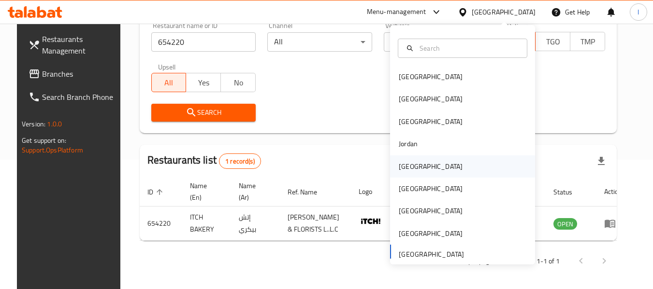
click at [456, 167] on div "Kuwait" at bounding box center [462, 167] width 145 height 22
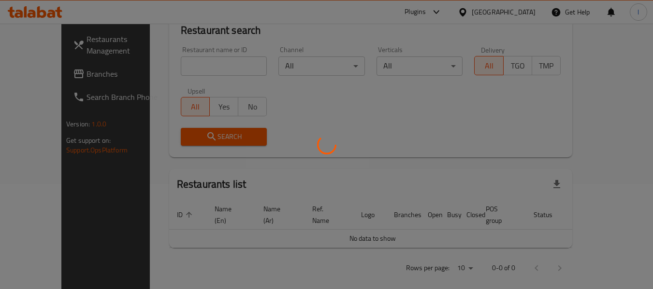
scroll to position [129, 0]
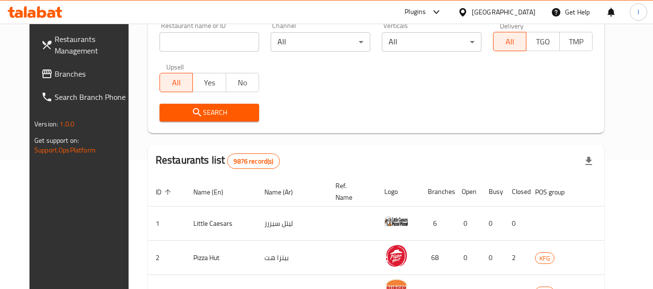
click at [71, 66] on link "Branches" at bounding box center [85, 73] width 105 height 23
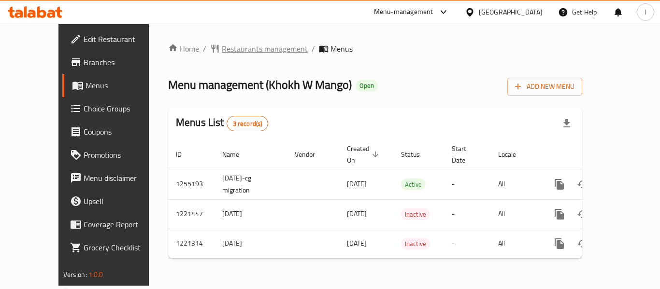
click at [222, 52] on span "Restaurants management" at bounding box center [265, 49] width 86 height 12
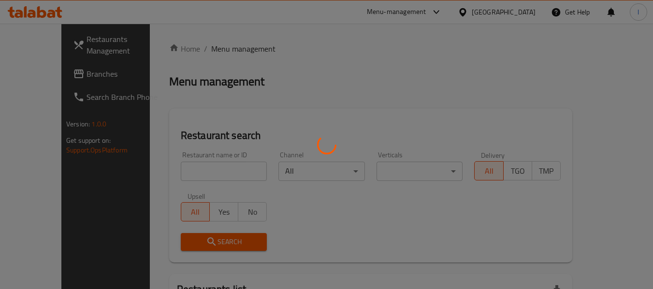
click at [174, 173] on div at bounding box center [326, 144] width 653 height 289
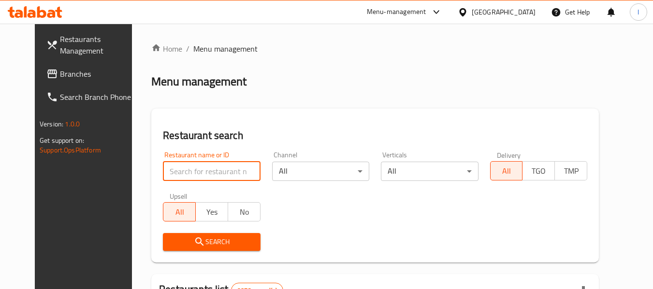
paste input "23507"
type input "23507"
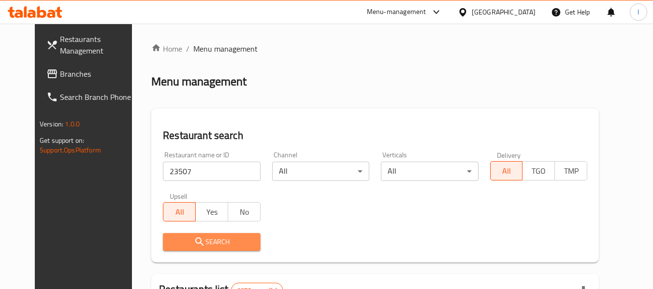
click at [218, 241] on span "Search" at bounding box center [212, 242] width 82 height 12
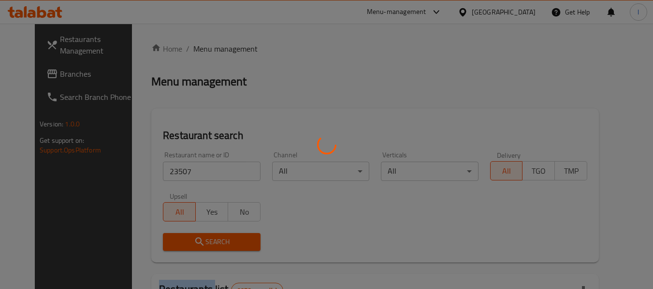
click at [218, 241] on div at bounding box center [326, 144] width 653 height 289
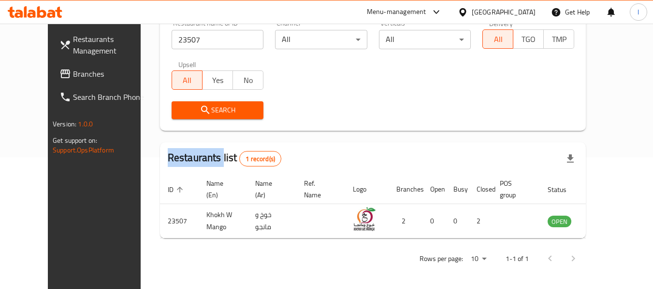
scroll to position [133, 0]
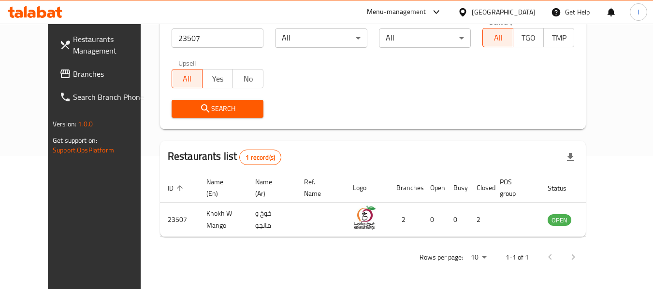
click at [312, 122] on div "Search" at bounding box center [373, 108] width 414 height 29
click at [58, 64] on link "Branches" at bounding box center [104, 73] width 105 height 23
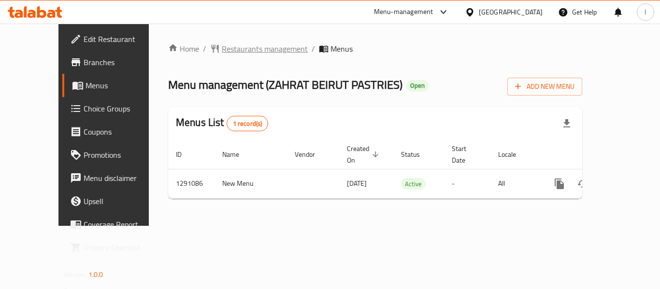
click at [222, 53] on span "Restaurants management" at bounding box center [265, 49] width 86 height 12
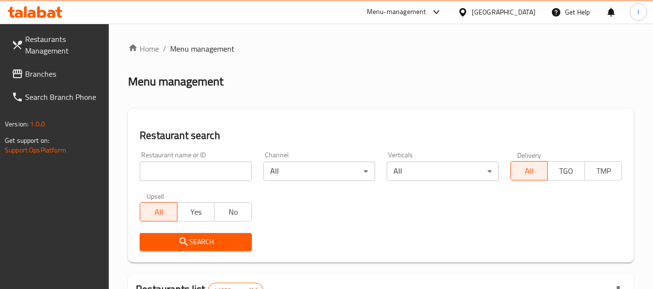
drag, startPoint x: 196, startPoint y: 175, endPoint x: 164, endPoint y: 169, distance: 32.5
click at [164, 171] on input "search" at bounding box center [196, 171] width 112 height 19
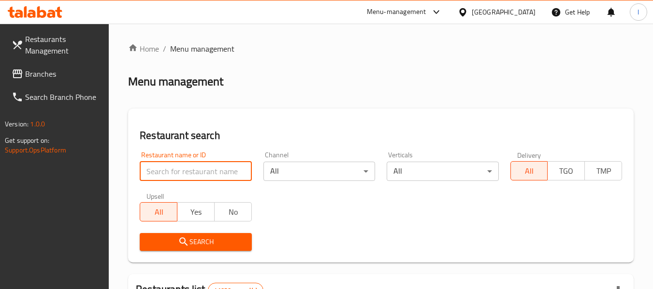
click at [165, 169] on input "search" at bounding box center [196, 171] width 112 height 19
paste input "698506"
type input "698506"
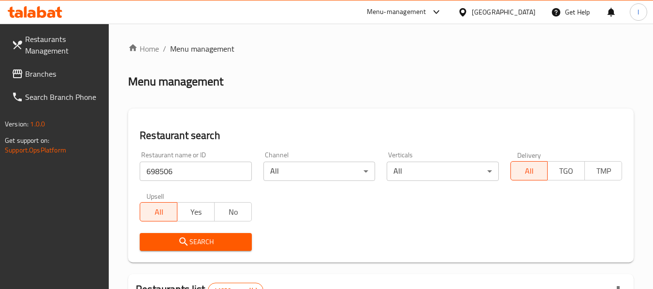
click at [214, 239] on span "Search" at bounding box center [195, 242] width 96 height 12
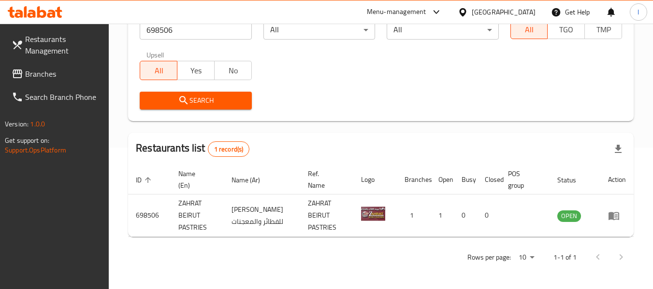
scroll to position [142, 0]
click at [51, 79] on span "Branches" at bounding box center [63, 74] width 76 height 12
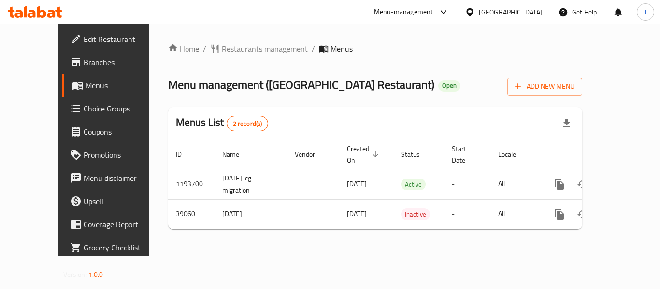
click at [222, 51] on span "Restaurants management" at bounding box center [265, 49] width 86 height 12
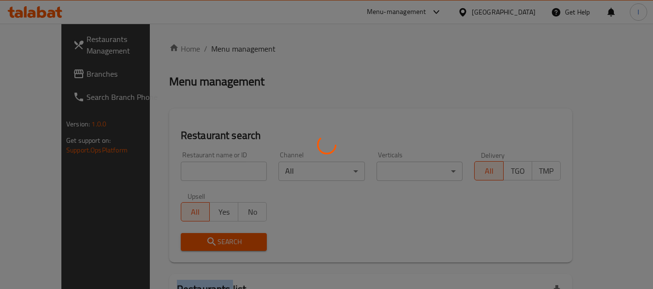
click at [218, 51] on div at bounding box center [326, 144] width 653 height 289
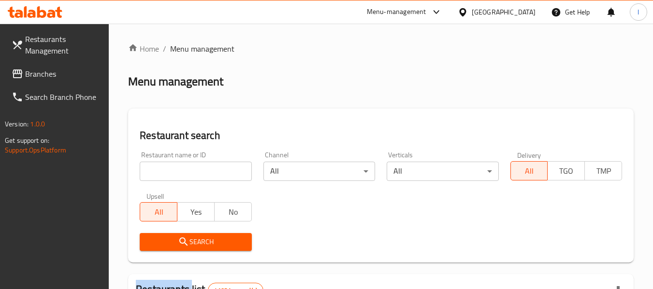
click at [282, 95] on div at bounding box center [326, 144] width 653 height 289
click at [183, 174] on input "search" at bounding box center [196, 171] width 112 height 19
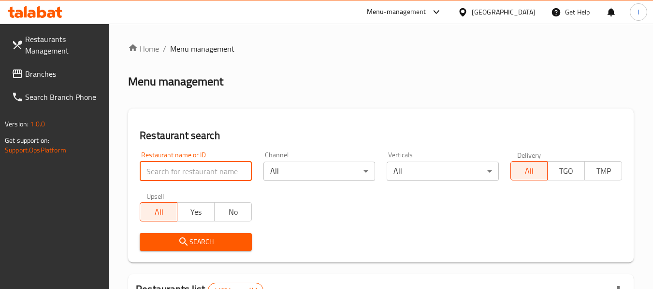
paste input "20309"
type input "20309"
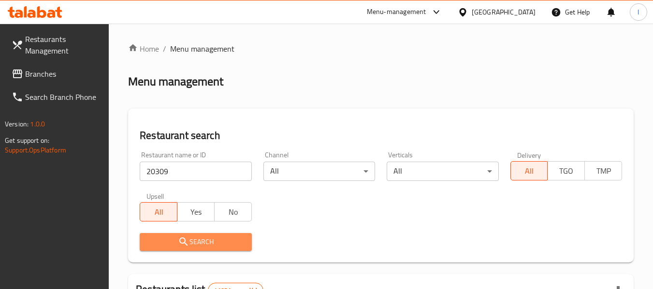
click at [190, 235] on button "Search" at bounding box center [196, 242] width 112 height 18
click at [190, 235] on div at bounding box center [326, 144] width 653 height 289
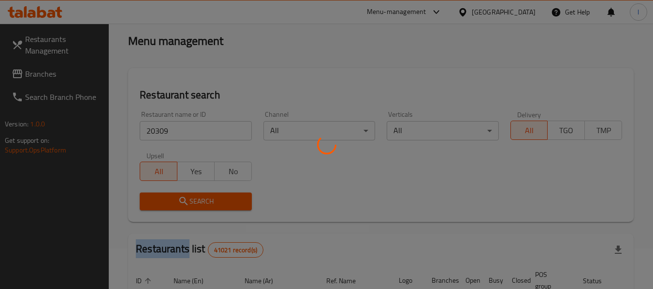
scroll to position [97, 0]
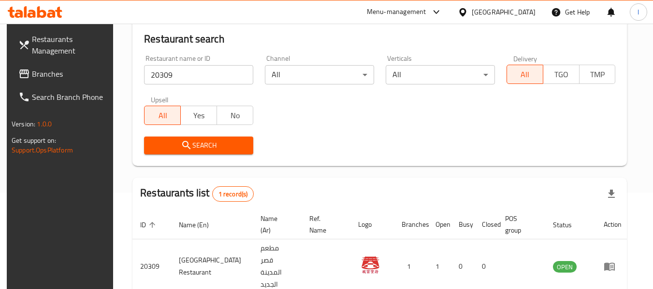
click at [314, 122] on div "Home / Menu management Menu management Restaurant search Restaurant name or ID …" at bounding box center [379, 136] width 494 height 381
click at [47, 77] on span "Branches" at bounding box center [70, 74] width 76 height 12
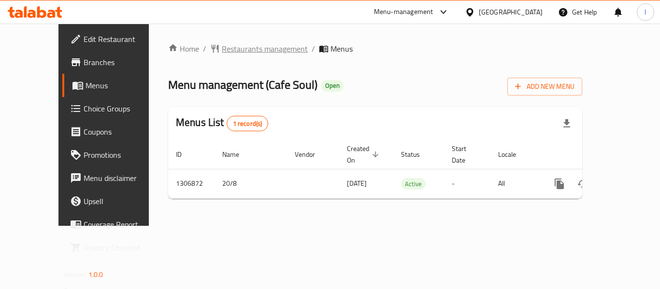
click at [237, 47] on span "Restaurants management" at bounding box center [265, 49] width 86 height 12
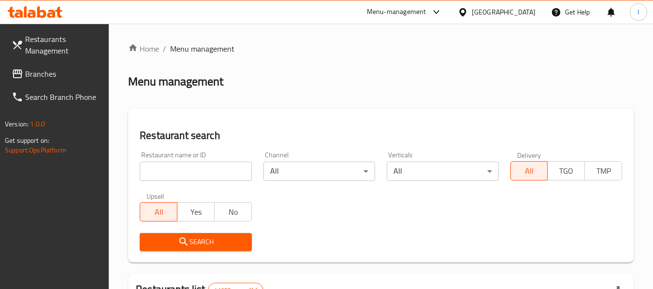
click at [189, 171] on input "search" at bounding box center [196, 171] width 112 height 19
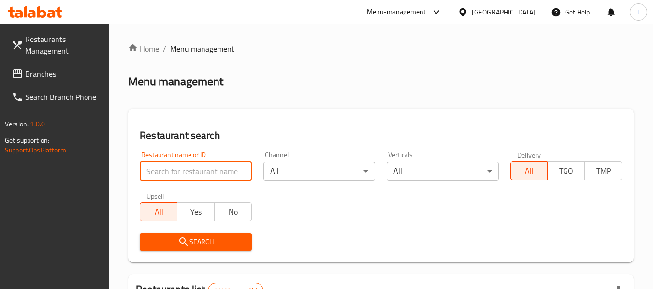
paste input "704103"
type input "704103"
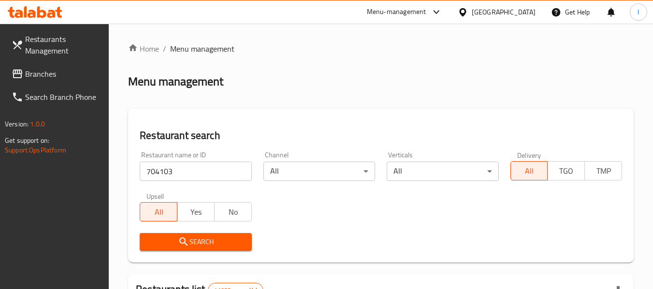
click at [164, 237] on span "Search" at bounding box center [195, 242] width 96 height 12
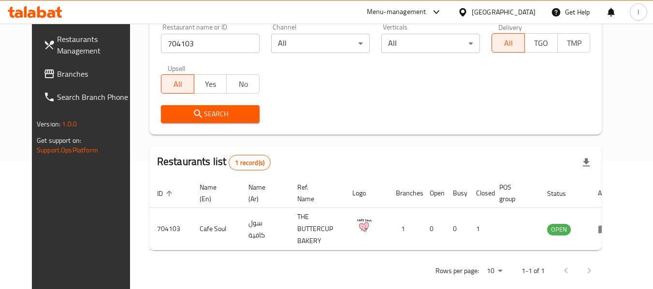
scroll to position [133, 0]
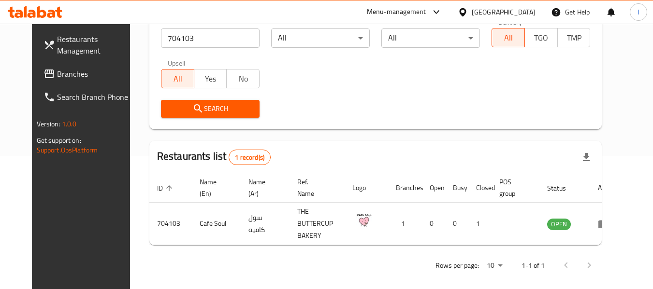
click at [63, 78] on span "Branches" at bounding box center [95, 74] width 76 height 12
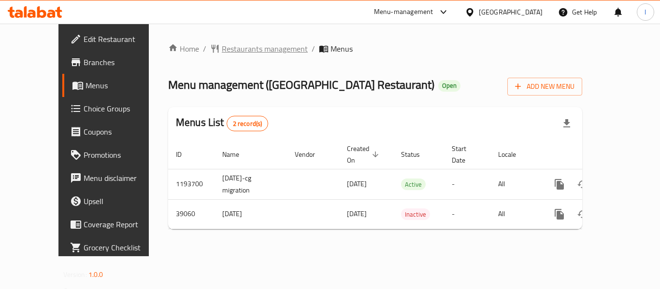
click at [235, 51] on span "Restaurants management" at bounding box center [265, 49] width 86 height 12
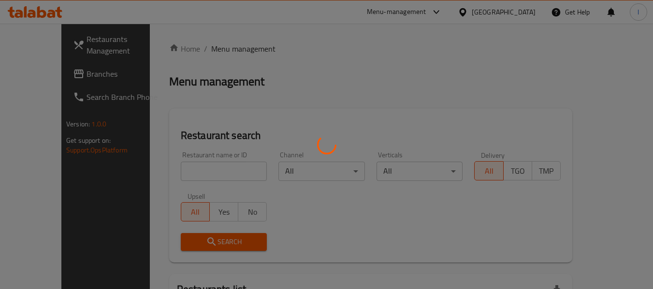
click at [186, 168] on div at bounding box center [326, 144] width 653 height 289
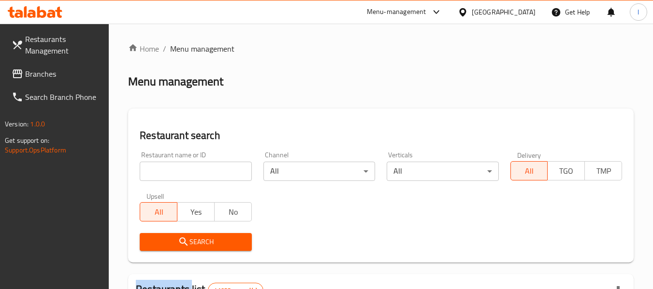
click at [186, 168] on div at bounding box center [326, 144] width 653 height 289
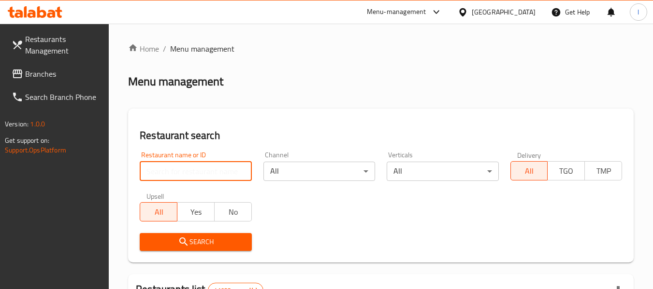
paste input "20309"
type input "20309"
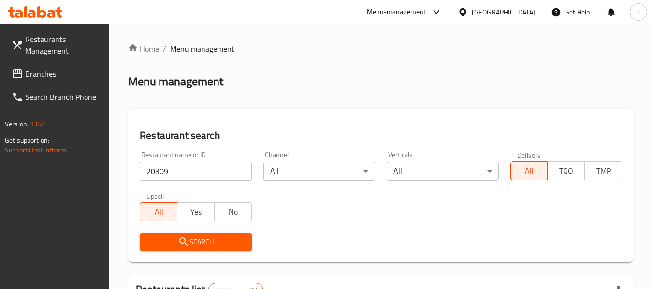
click at [187, 237] on icon "submit" at bounding box center [184, 242] width 12 height 12
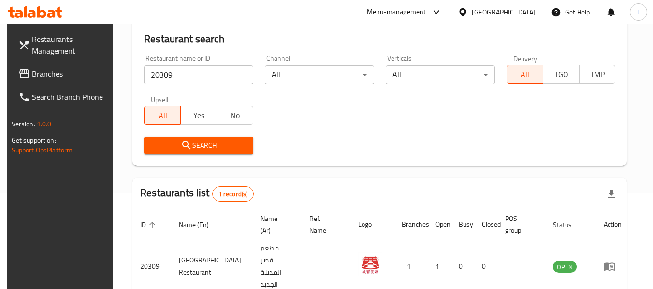
scroll to position [133, 0]
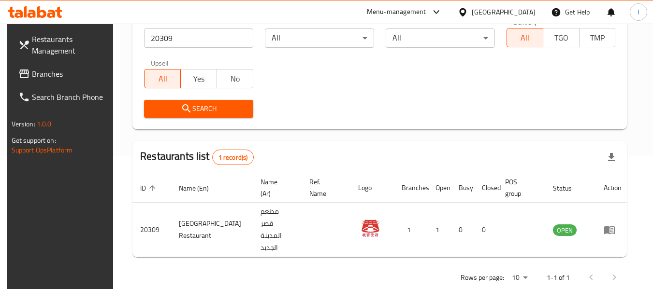
click at [90, 72] on span "Branches" at bounding box center [70, 74] width 76 height 12
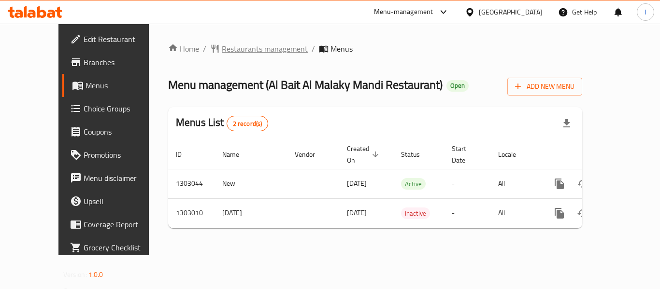
click at [236, 48] on span "Restaurants management" at bounding box center [265, 49] width 86 height 12
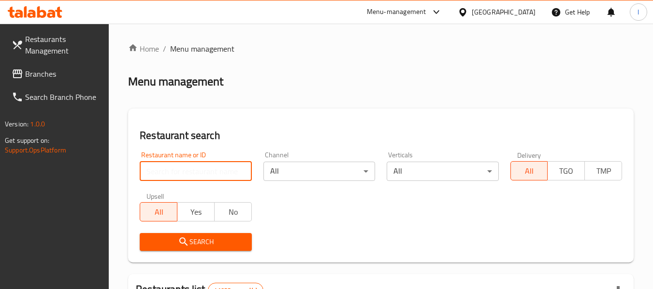
paste input "772148"
type input "772148"
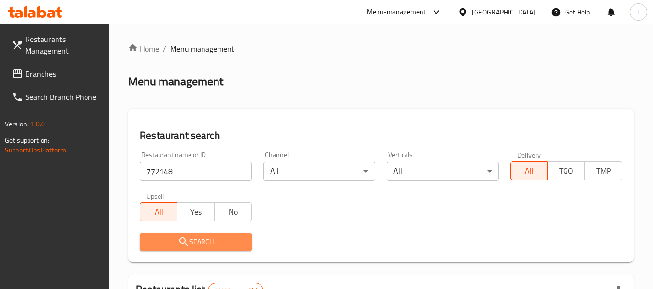
click at [200, 234] on button "Search" at bounding box center [196, 242] width 112 height 18
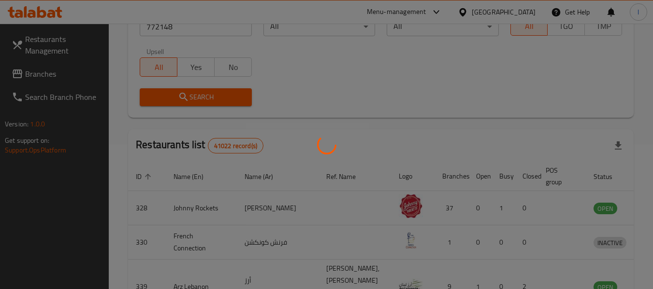
scroll to position [105, 0]
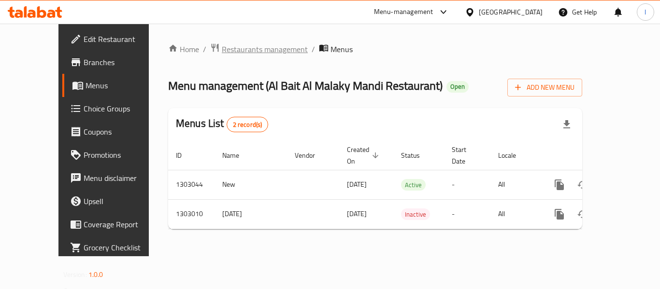
click at [230, 51] on span "Restaurants management" at bounding box center [265, 49] width 86 height 12
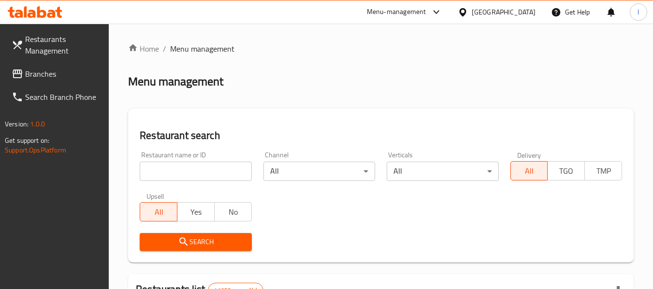
click at [199, 169] on input "search" at bounding box center [196, 171] width 112 height 19
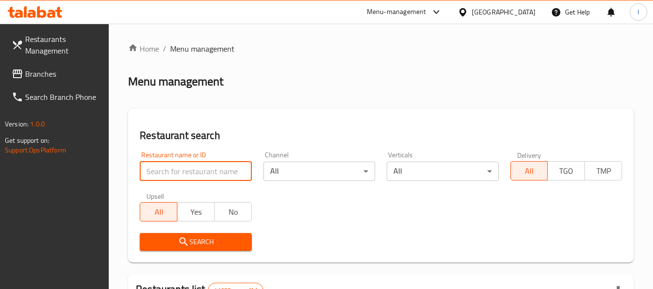
paste input "702673"
type input "702673"
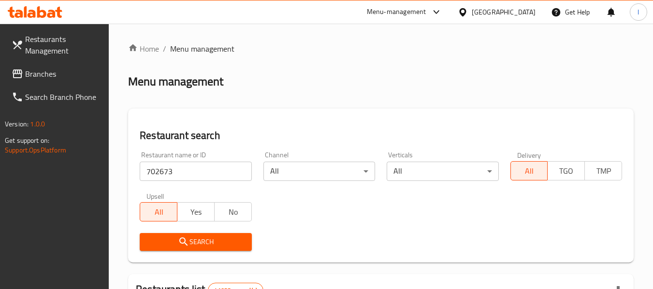
click at [207, 237] on span "Search" at bounding box center [195, 242] width 96 height 12
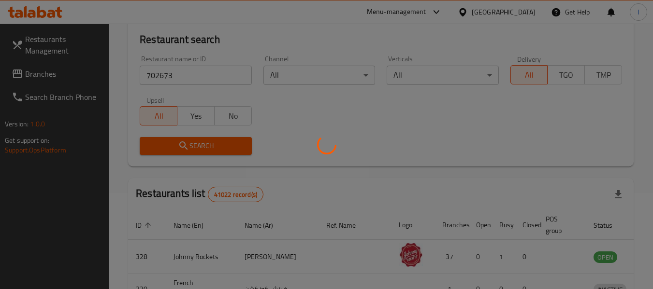
scroll to position [97, 0]
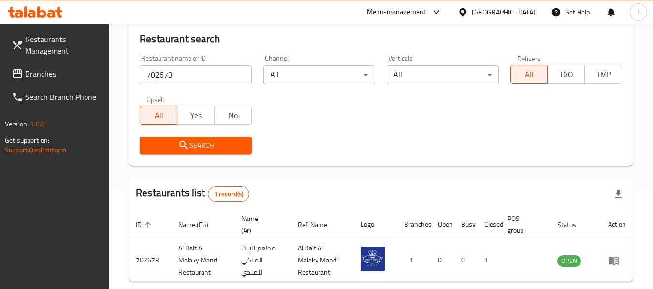
click at [494, 15] on div "[GEOGRAPHIC_DATA]" at bounding box center [503, 12] width 64 height 11
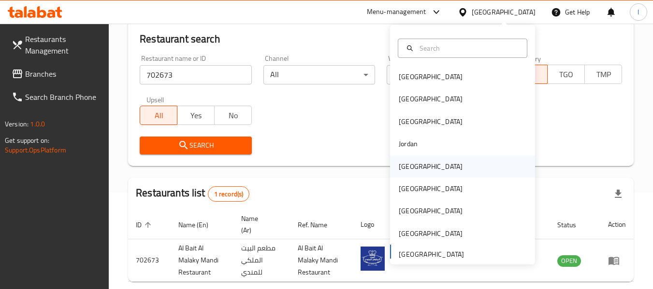
click at [436, 172] on div "[GEOGRAPHIC_DATA]" at bounding box center [462, 167] width 145 height 22
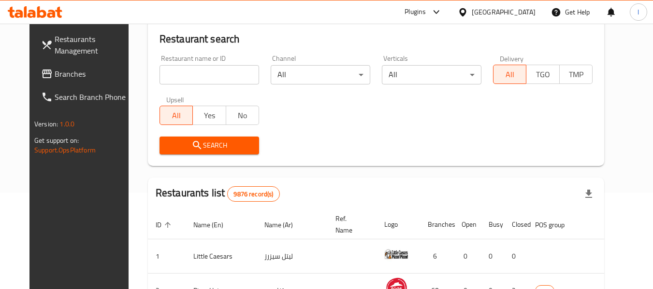
click at [71, 73] on span "Branches" at bounding box center [93, 74] width 76 height 12
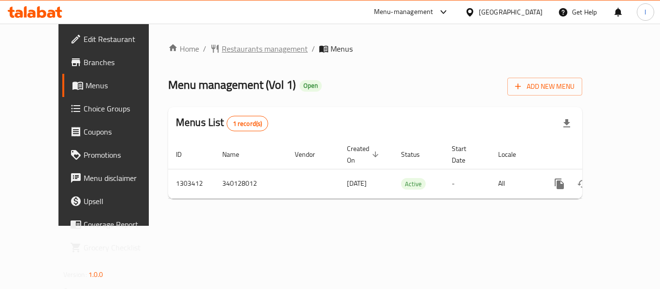
click at [223, 52] on span "Restaurants management" at bounding box center [265, 49] width 86 height 12
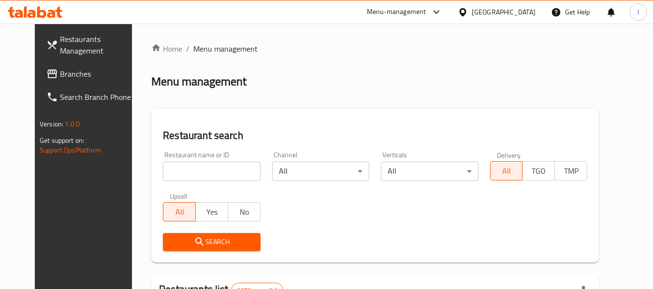
click at [182, 176] on input "search" at bounding box center [211, 171] width 97 height 19
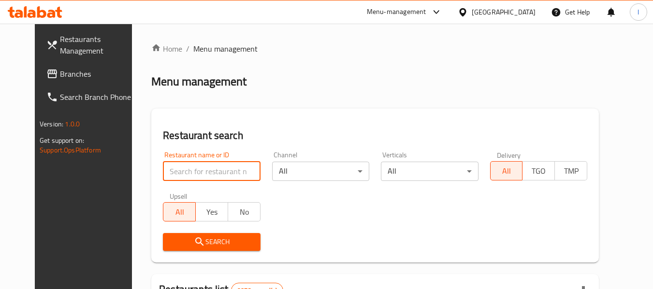
paste input "702823"
type input "702823"
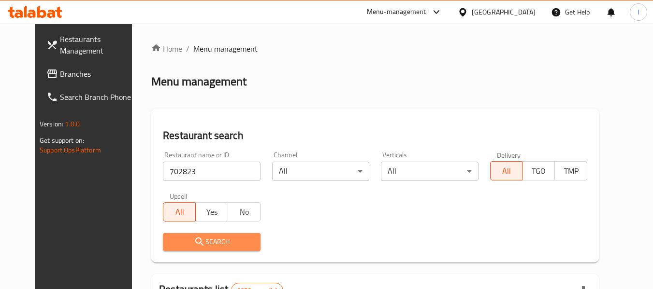
click at [194, 237] on icon "submit" at bounding box center [200, 242] width 12 height 12
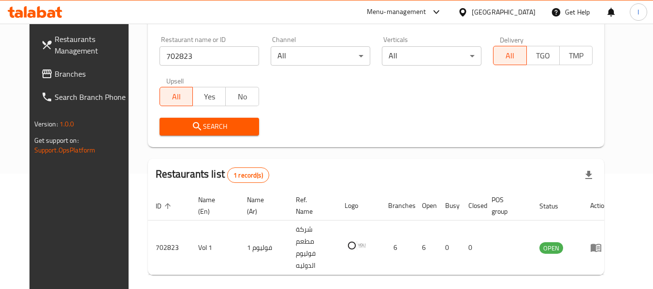
scroll to position [133, 0]
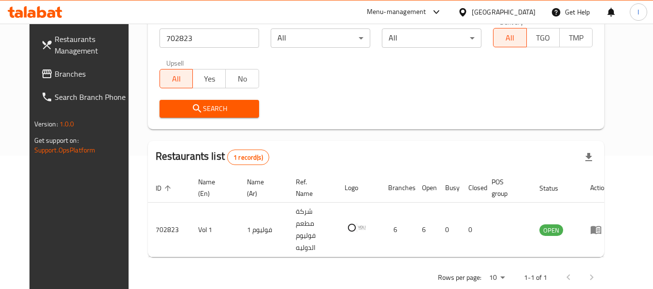
click at [518, 12] on div "[GEOGRAPHIC_DATA]" at bounding box center [503, 12] width 64 height 11
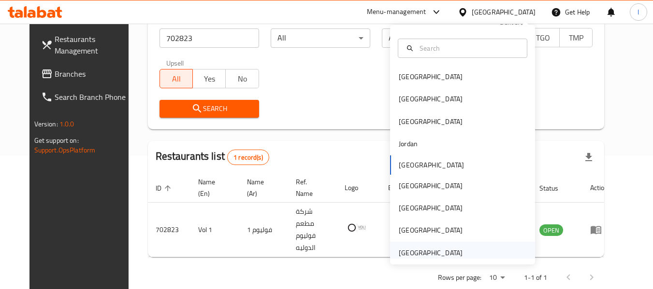
click at [401, 245] on div "[GEOGRAPHIC_DATA]" at bounding box center [430, 253] width 79 height 22
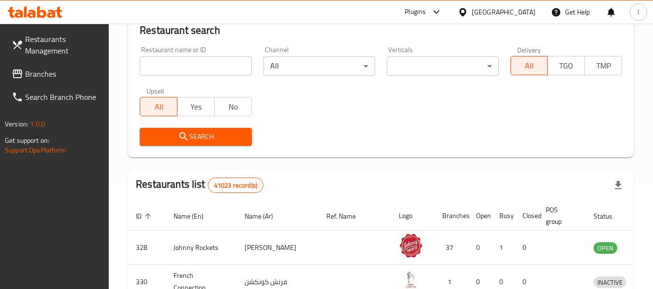
scroll to position [133, 0]
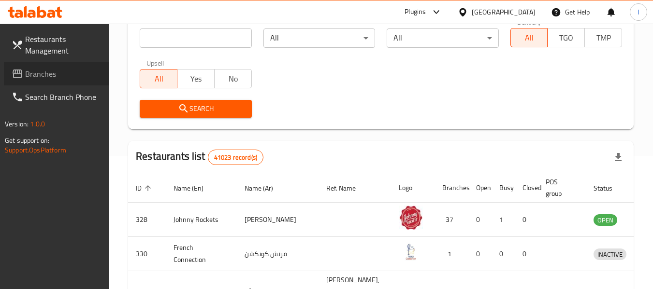
click at [68, 71] on span "Branches" at bounding box center [63, 74] width 76 height 12
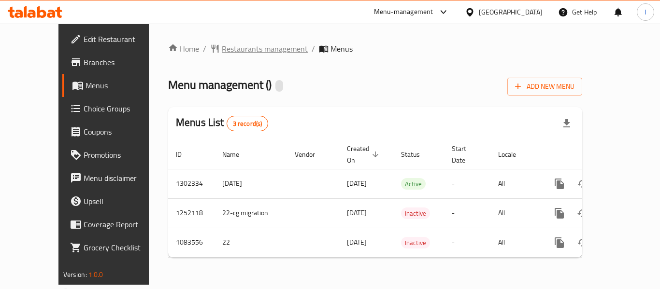
click at [228, 49] on span "Restaurants management" at bounding box center [265, 49] width 86 height 12
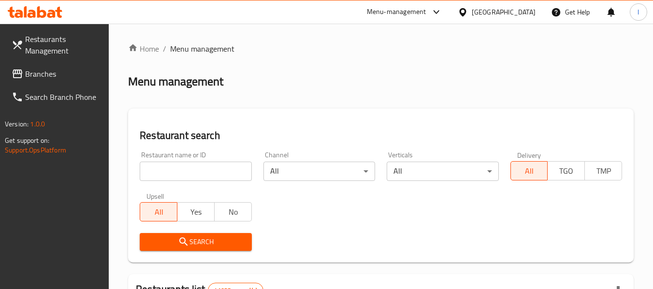
click at [193, 187] on div "Upsell All Yes No" at bounding box center [195, 207] width 123 height 41
click at [193, 172] on input "search" at bounding box center [196, 171] width 112 height 19
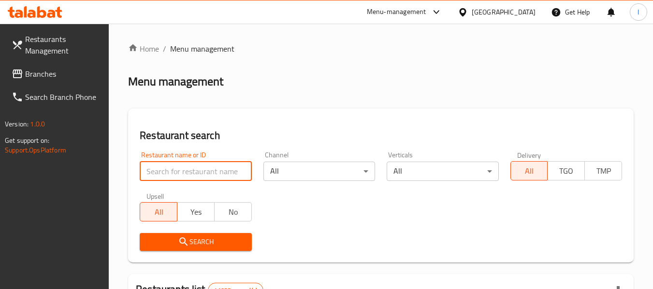
paste input "664444"
type input "664444"
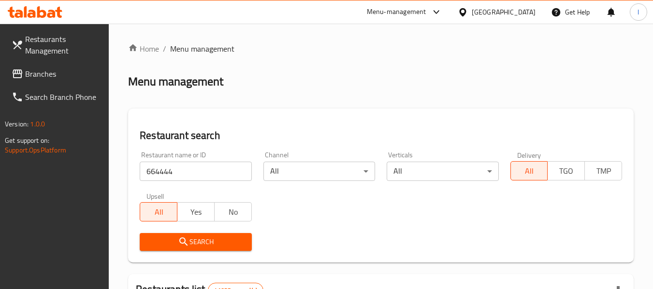
click at [197, 236] on span "Search" at bounding box center [195, 242] width 96 height 12
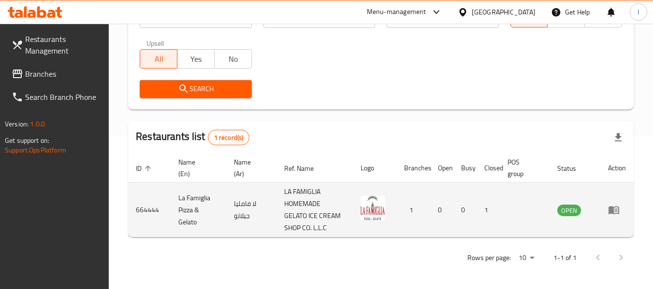
scroll to position [154, 0]
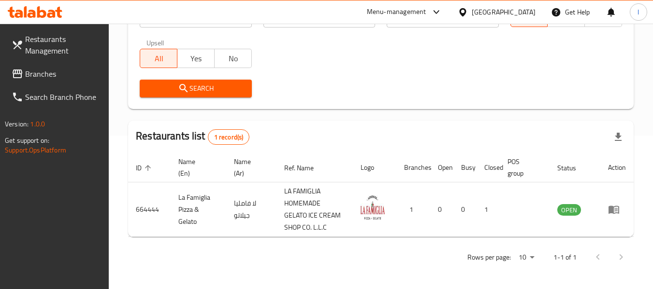
click at [51, 70] on span "Branches" at bounding box center [63, 74] width 76 height 12
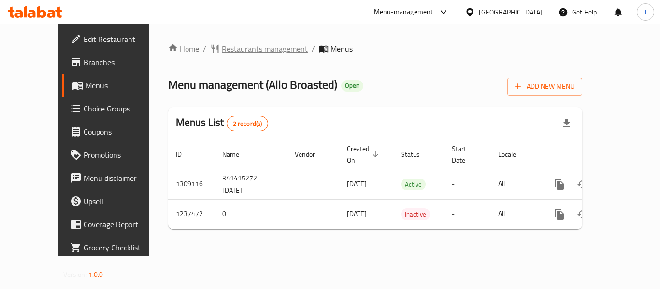
click at [242, 51] on span "Restaurants management" at bounding box center [265, 49] width 86 height 12
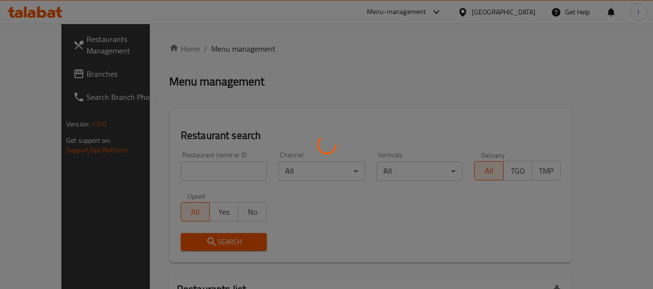
click at [193, 169] on div at bounding box center [326, 144] width 653 height 289
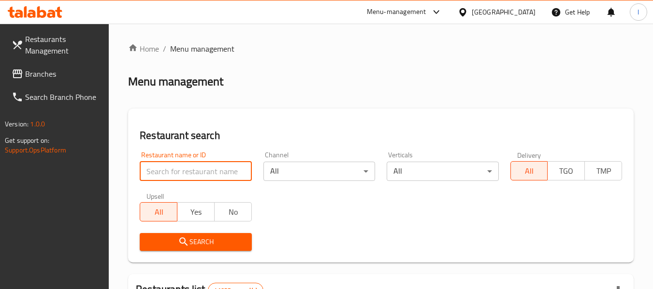
click at [193, 169] on input "search" at bounding box center [196, 171] width 112 height 19
paste input "679389"
type input "679389"
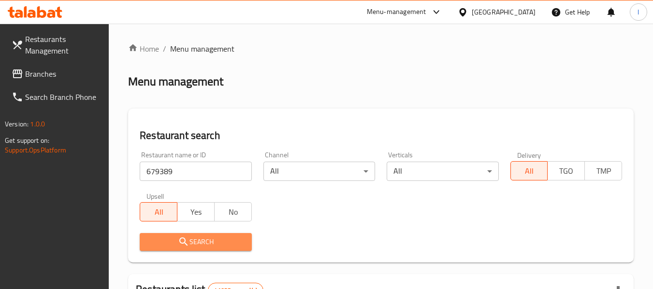
click at [192, 242] on span "Search" at bounding box center [195, 242] width 96 height 12
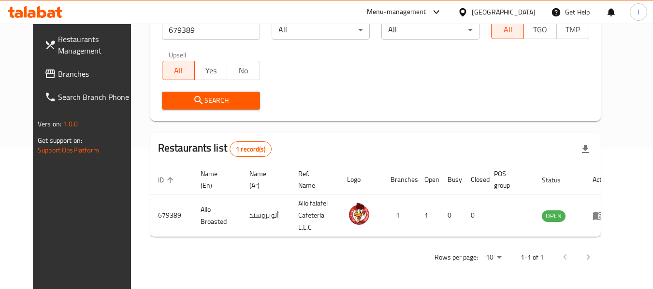
scroll to position [133, 0]
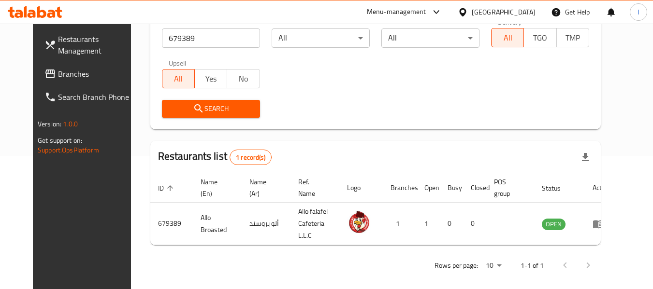
click at [511, 11] on div "United Arab Emirates" at bounding box center [503, 12] width 64 height 11
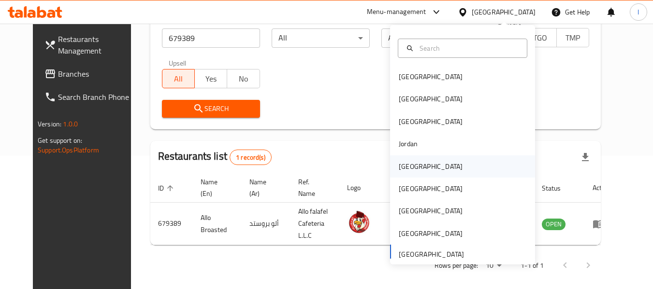
click at [399, 165] on div "[GEOGRAPHIC_DATA]" at bounding box center [431, 166] width 64 height 11
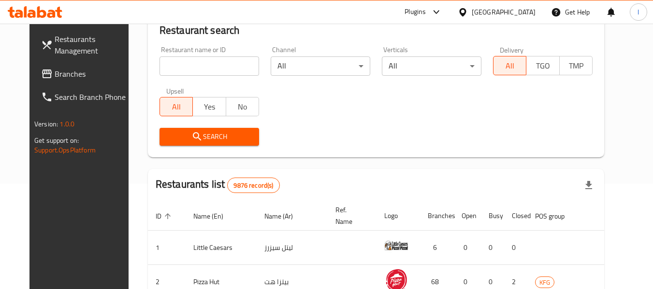
scroll to position [133, 0]
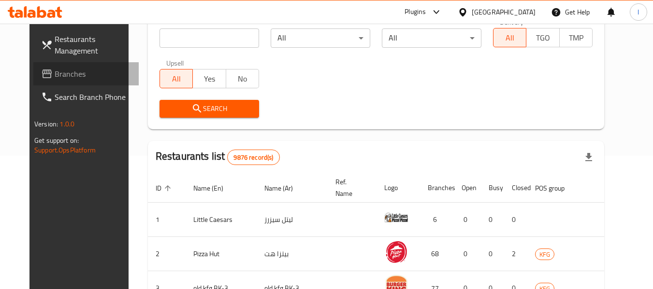
click at [90, 78] on span "Branches" at bounding box center [93, 74] width 76 height 12
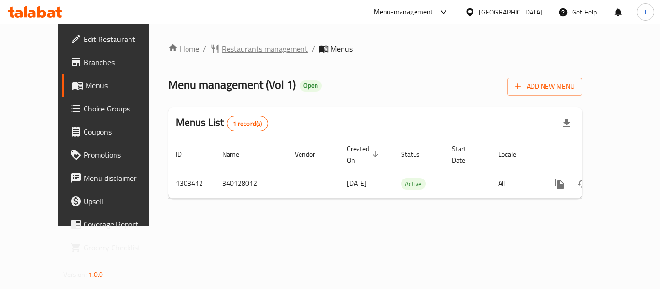
click at [241, 45] on span "Restaurants management" at bounding box center [265, 49] width 86 height 12
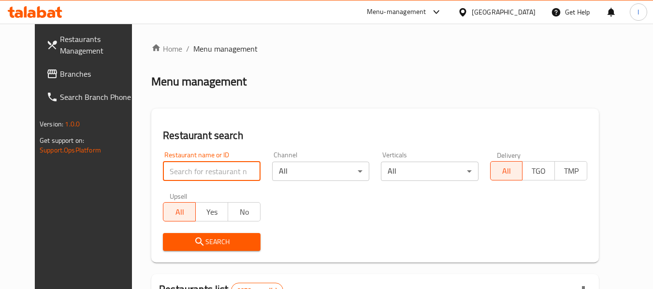
click at [195, 170] on input "search" at bounding box center [211, 171] width 97 height 19
paste input "702823"
type input "702823"
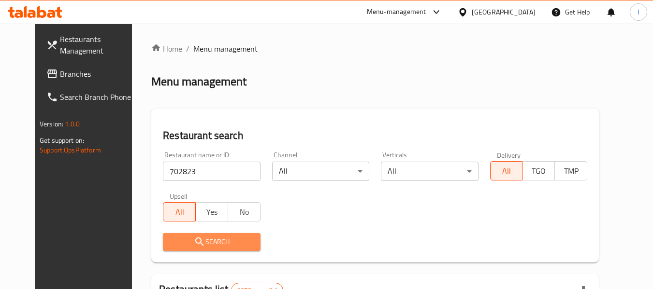
click at [213, 236] on span "Search" at bounding box center [212, 242] width 82 height 12
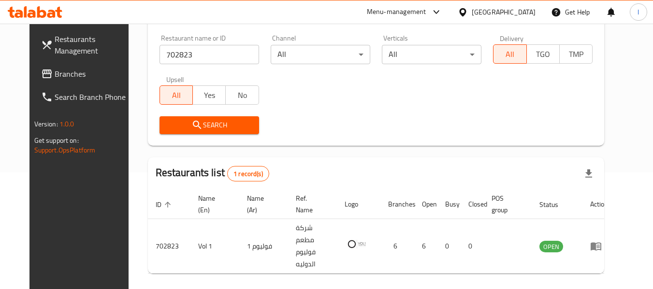
scroll to position [133, 0]
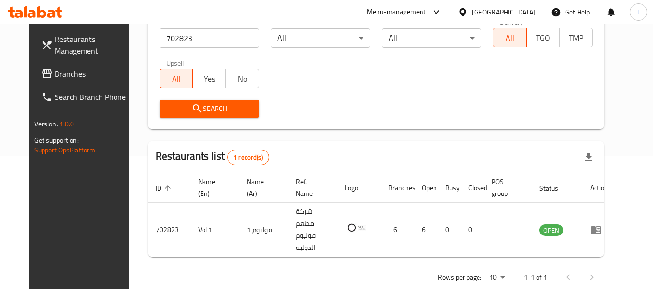
click at [67, 73] on span "Branches" at bounding box center [93, 74] width 76 height 12
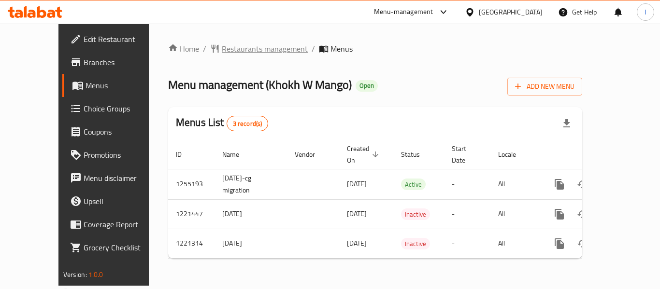
click at [222, 46] on span "Restaurants management" at bounding box center [265, 49] width 86 height 12
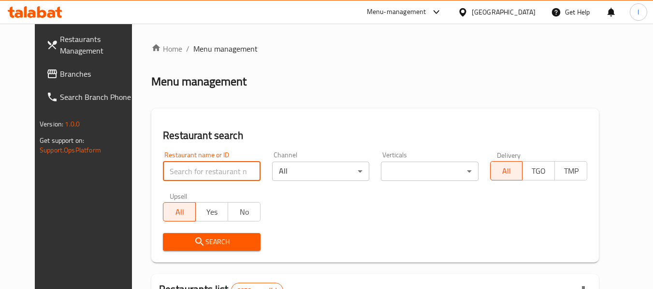
click at [168, 173] on input "search" at bounding box center [211, 171] width 97 height 19
paste input "23507"
type input "23507"
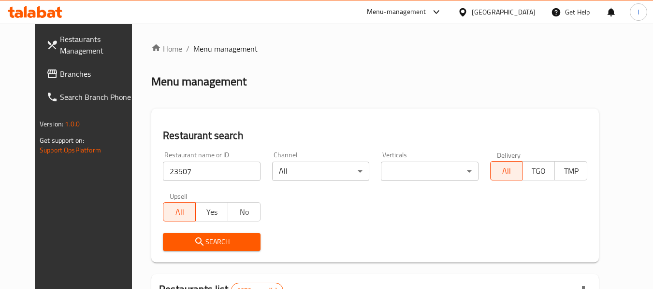
click at [196, 235] on button "Search" at bounding box center [211, 242] width 97 height 18
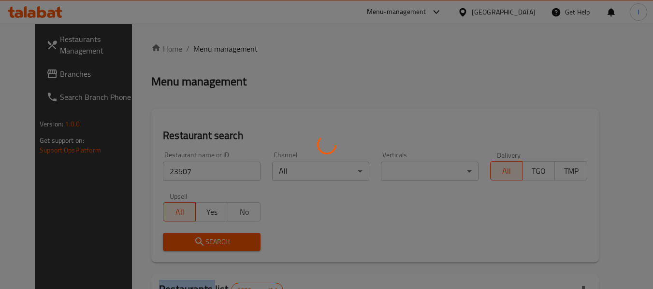
click at [196, 235] on div at bounding box center [326, 144] width 653 height 289
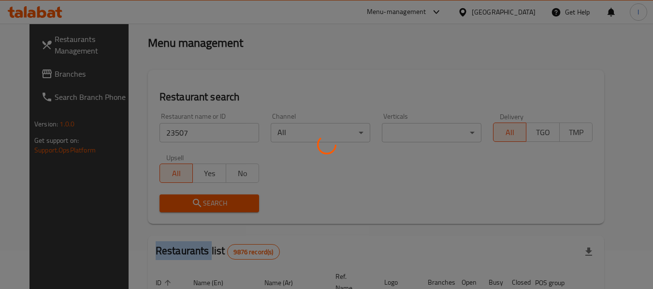
scroll to position [133, 0]
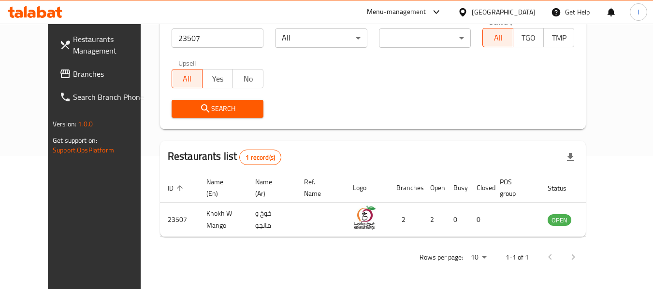
click at [356, 91] on div "Restaurant name or ID 23507 Restaurant name or ID Channel All ​ Verticals ​ ​ D…" at bounding box center [373, 68] width 414 height 111
